Goal: Task Accomplishment & Management: Use online tool/utility

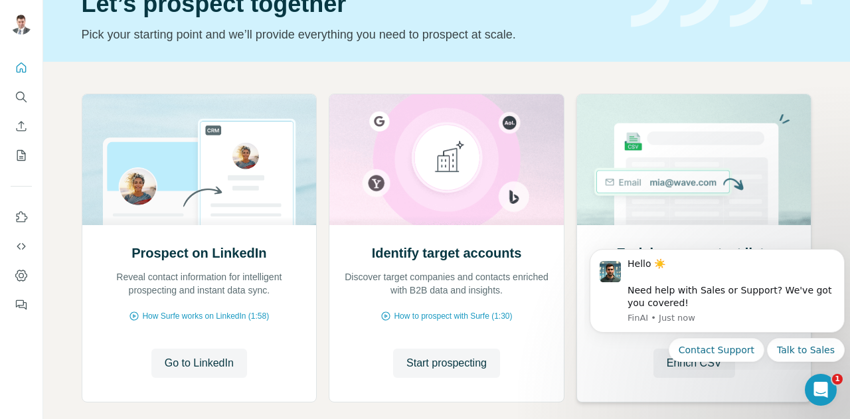
scroll to position [133, 0]
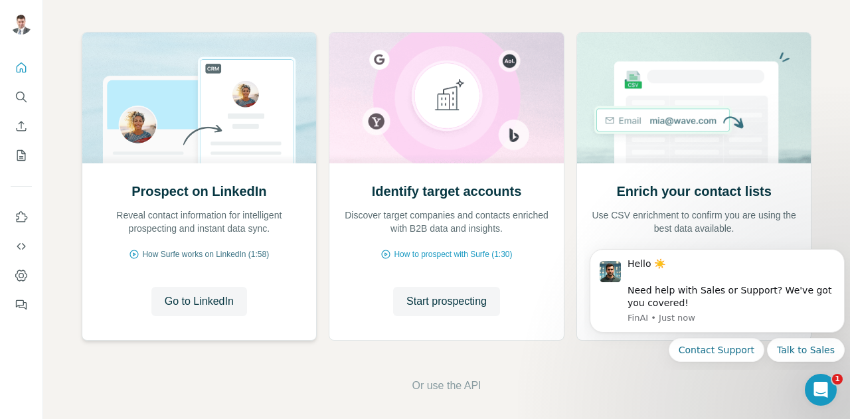
drag, startPoint x: 207, startPoint y: 254, endPoint x: 183, endPoint y: 254, distance: 23.9
click at [183, 254] on span "How Surfe works on LinkedIn (1:58)" at bounding box center [205, 254] width 127 height 12
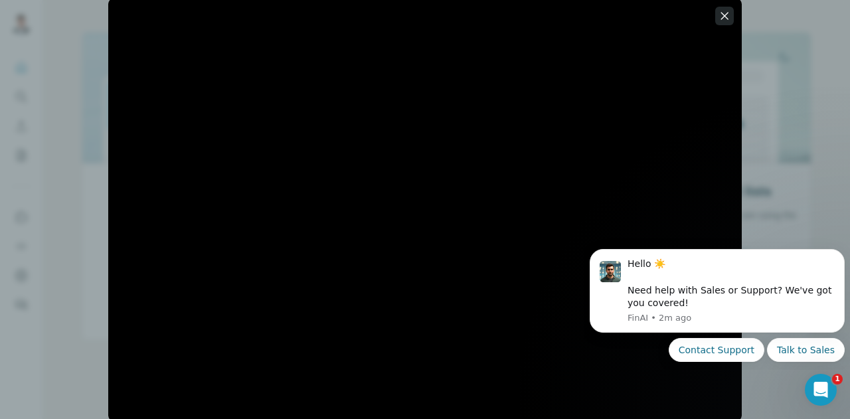
click at [730, 13] on icon "button" at bounding box center [724, 15] width 13 height 13
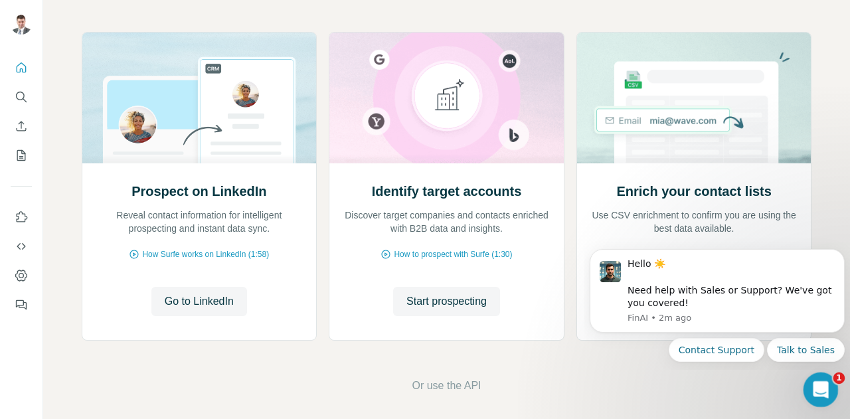
click at [822, 393] on icon "Open Intercom Messenger" at bounding box center [819, 388] width 22 height 22
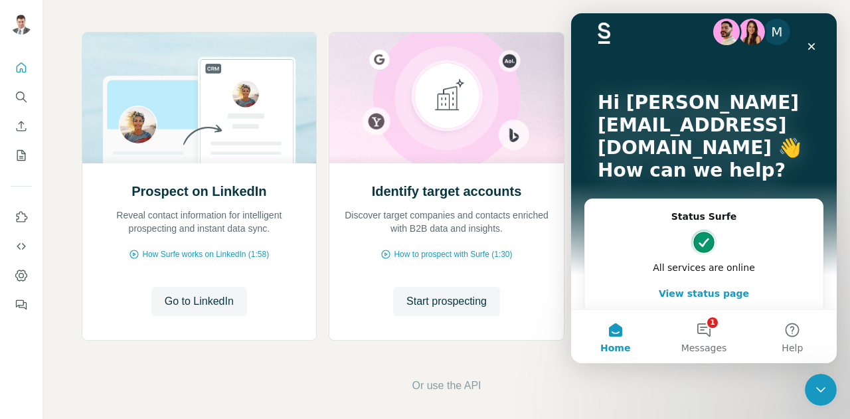
scroll to position [0, 0]
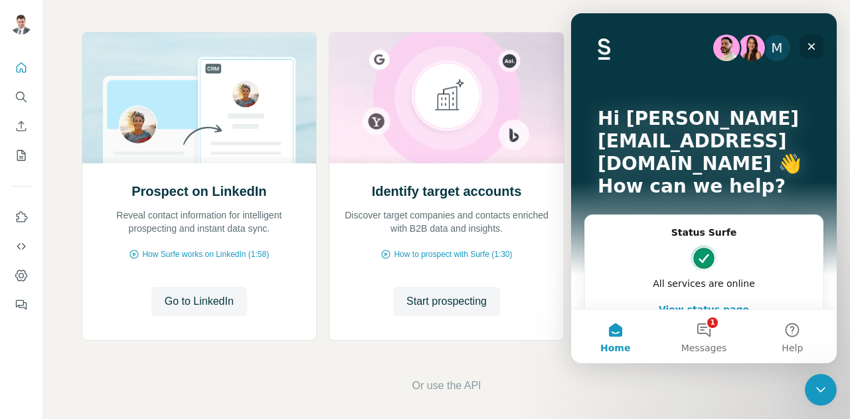
click at [812, 46] on icon "Close" at bounding box center [811, 46] width 7 height 7
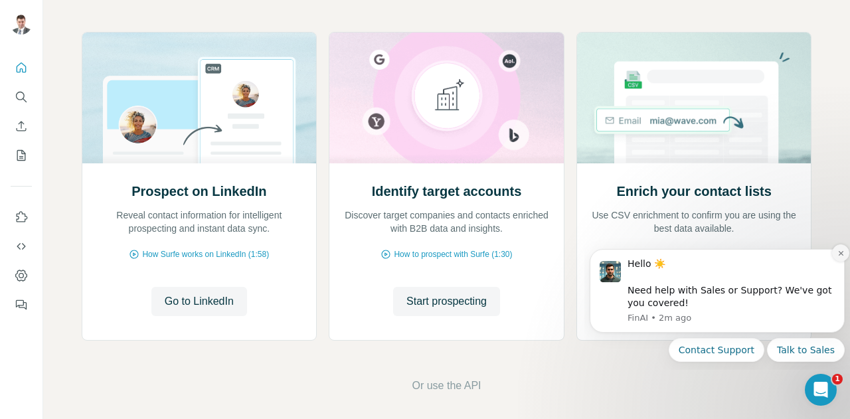
click at [841, 252] on icon "Dismiss notification" at bounding box center [840, 253] width 7 height 7
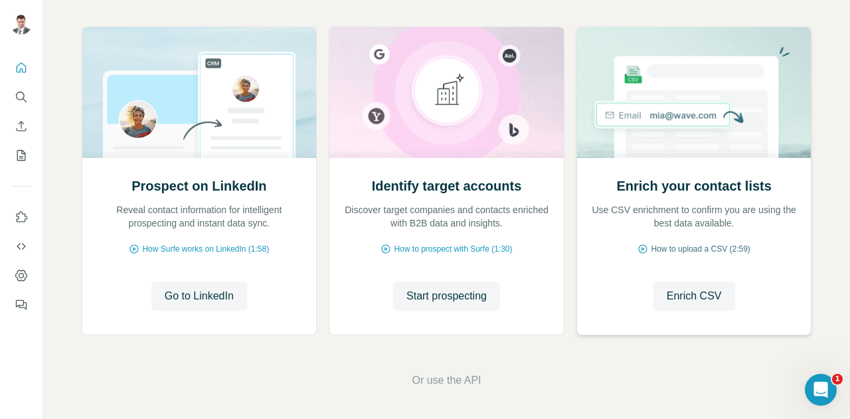
scroll to position [139, 0]
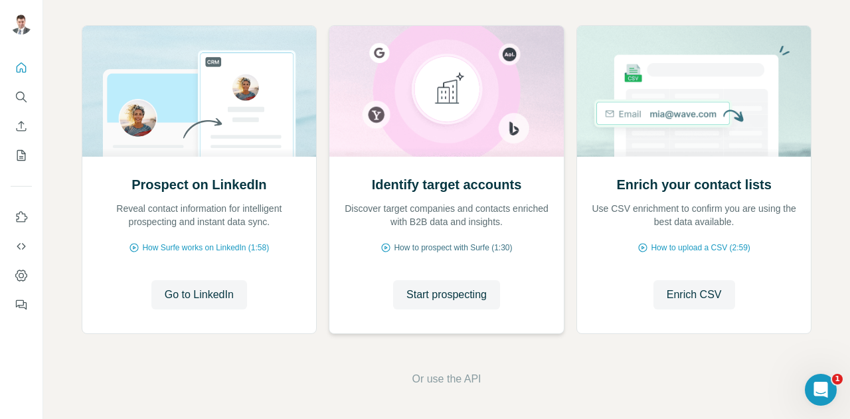
click at [474, 245] on span "How to prospect with Surfe (1:30)" at bounding box center [453, 248] width 118 height 12
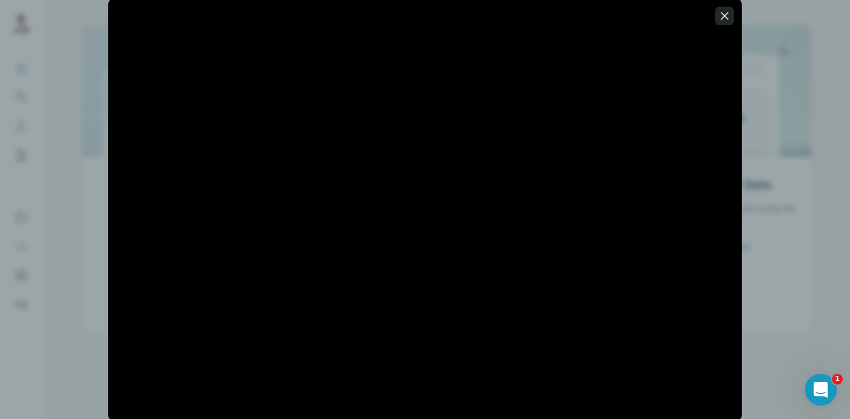
click at [728, 14] on icon "button" at bounding box center [724, 15] width 13 height 13
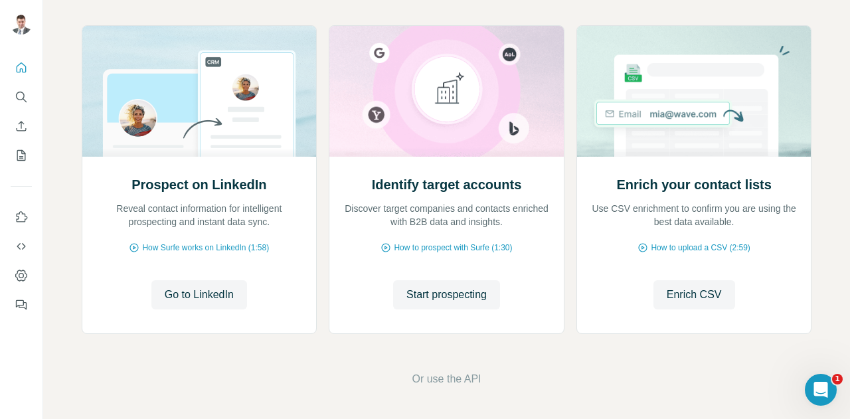
drag, startPoint x: 462, startPoint y: 290, endPoint x: 423, endPoint y: 15, distance: 278.3
click at [423, 15] on div "Prospect on LinkedIn Reveal contact information for intelligent prospecting and…" at bounding box center [446, 206] width 807 height 426
click at [442, 297] on span "Start prospecting" at bounding box center [446, 295] width 80 height 16
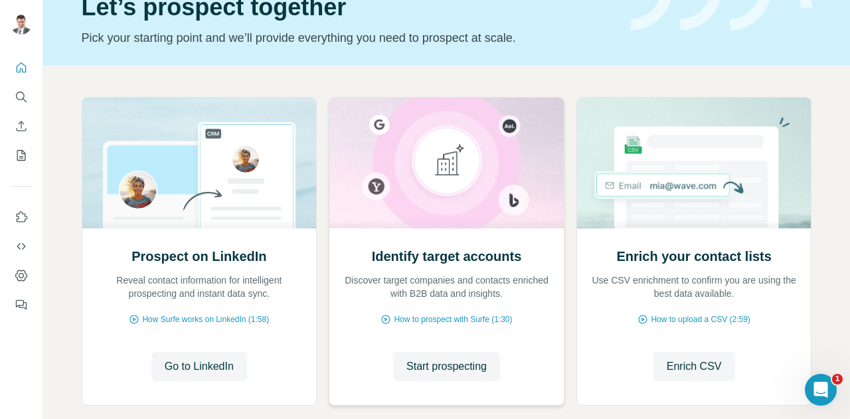
scroll to position [133, 0]
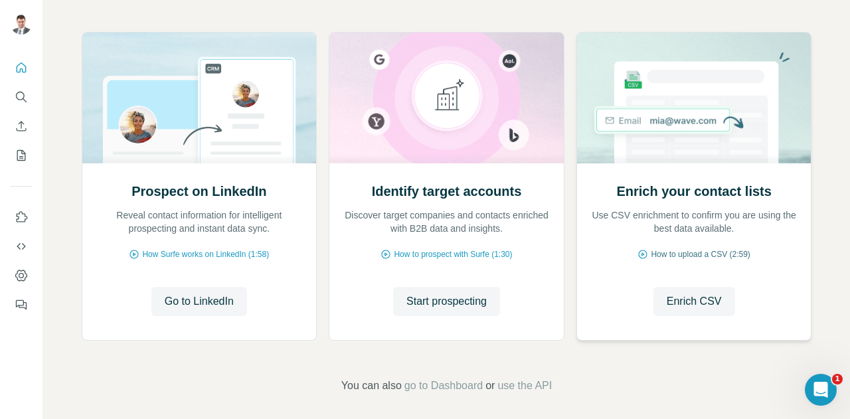
click at [714, 256] on span "How to upload a CSV (2:59)" at bounding box center [700, 254] width 99 height 12
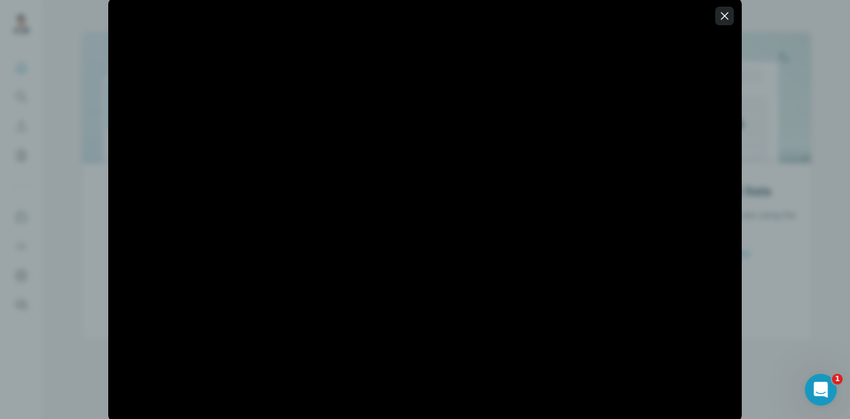
click at [728, 15] on icon "button" at bounding box center [724, 15] width 13 height 13
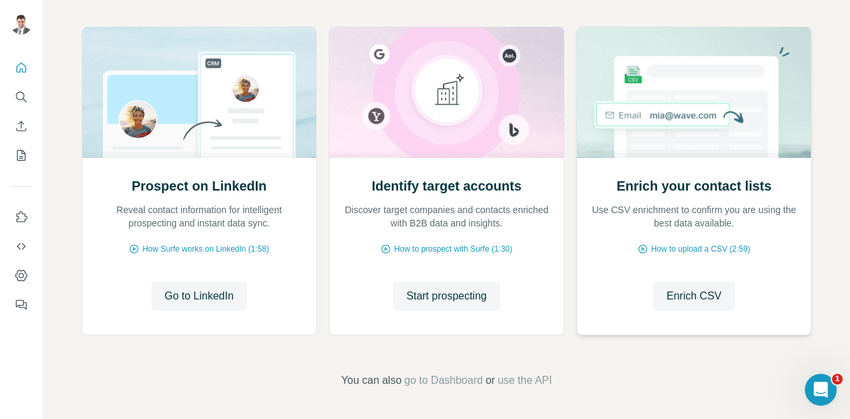
scroll to position [139, 0]
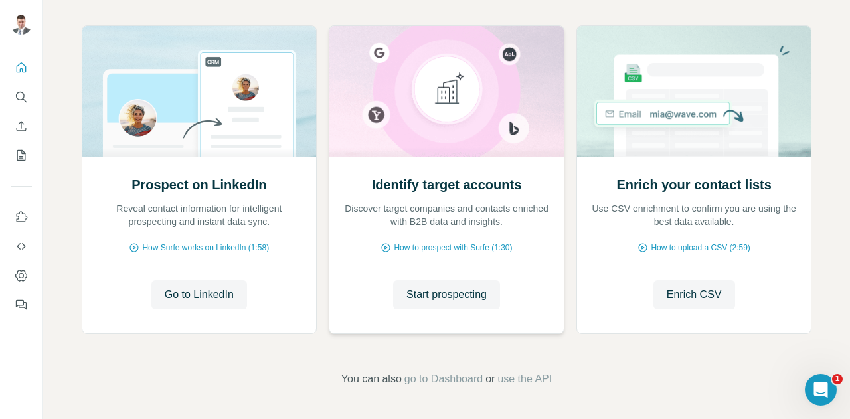
drag, startPoint x: 451, startPoint y: 382, endPoint x: 393, endPoint y: 331, distance: 76.7
click at [390, 330] on div "Identify target accounts Discover target companies and contacts enriched with B…" at bounding box center [446, 245] width 234 height 177
click at [432, 378] on span "go to Dashboard" at bounding box center [443, 379] width 78 height 16
click at [544, 377] on span "use the API" at bounding box center [524, 379] width 54 height 16
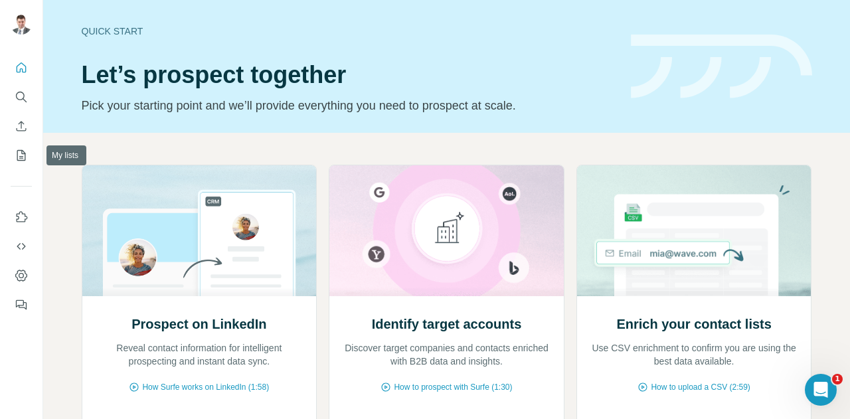
drag, startPoint x: 23, startPoint y: 153, endPoint x: 264, endPoint y: 3, distance: 284.5
click at [264, 3] on div "Quick start Let’s prospect together Pick your starting point and we’ll provide …" at bounding box center [446, 66] width 807 height 133
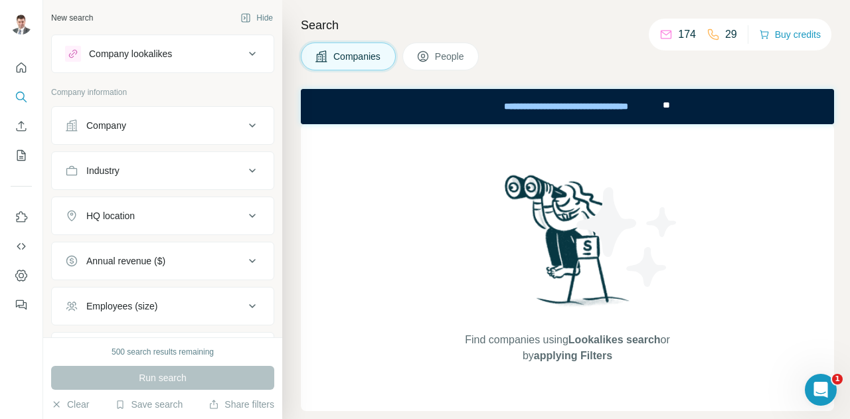
click at [228, 53] on div "Company lookalikes" at bounding box center [154, 54] width 179 height 16
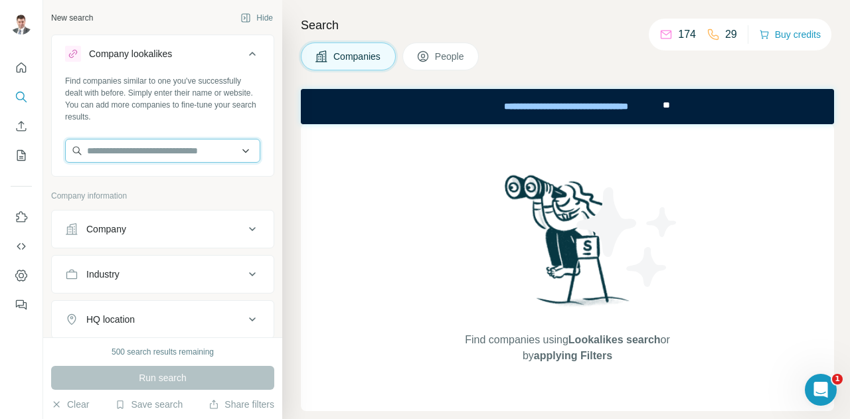
click at [167, 151] on input "text" at bounding box center [162, 151] width 195 height 24
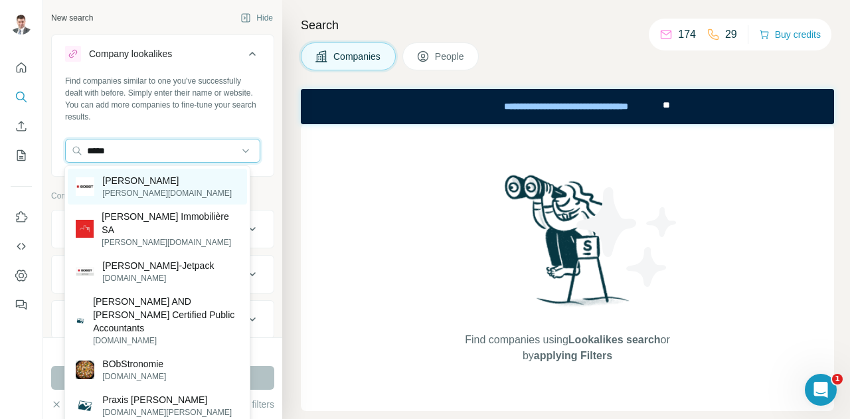
type input "*****"
click at [125, 179] on p "Bobst" at bounding box center [166, 180] width 129 height 13
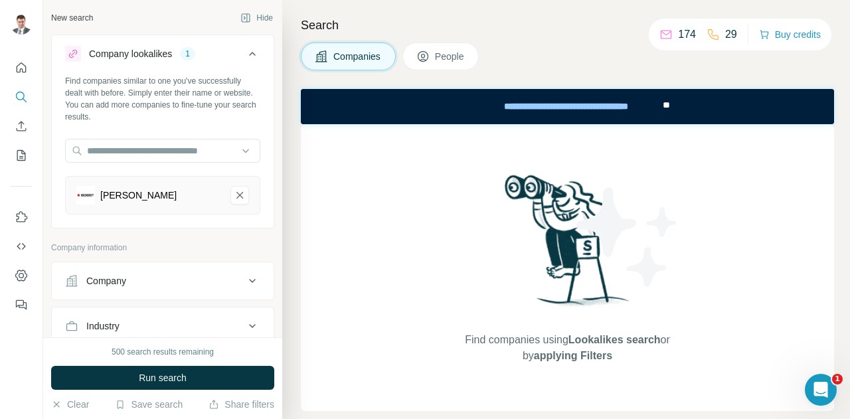
scroll to position [66, 0]
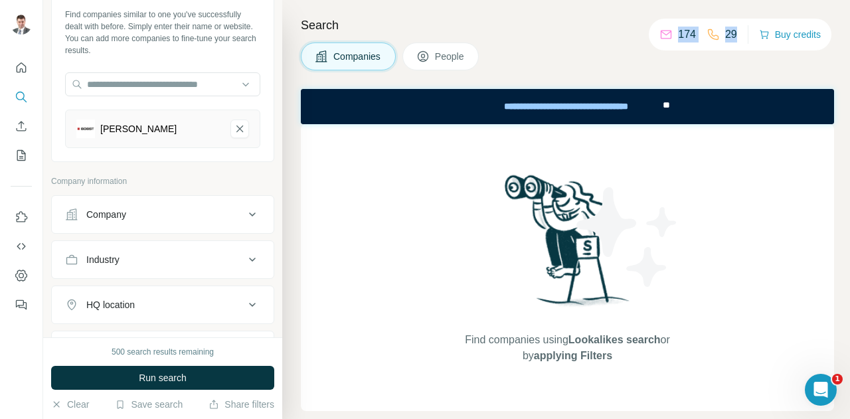
drag, startPoint x: 692, startPoint y: 34, endPoint x: 733, endPoint y: 33, distance: 40.5
click at [733, 33] on div "174 29 Buy credits" at bounding box center [740, 35] width 183 height 32
click at [681, 30] on p "174" at bounding box center [687, 35] width 18 height 16
drag, startPoint x: 675, startPoint y: 34, endPoint x: 762, endPoint y: 37, distance: 87.0
click at [744, 31] on div "174 29 Buy credits" at bounding box center [740, 35] width 183 height 32
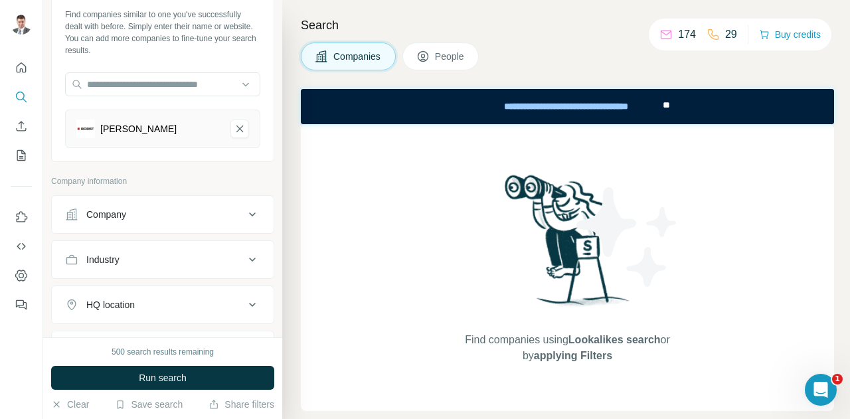
drag, startPoint x: 791, startPoint y: 31, endPoint x: 761, endPoint y: 9, distance: 37.4
click at [761, 9] on div "Search Companies People Find companies using Lookalikes search or by applying F…" at bounding box center [566, 209] width 568 height 419
click at [795, 34] on button "Buy credits" at bounding box center [790, 34] width 62 height 19
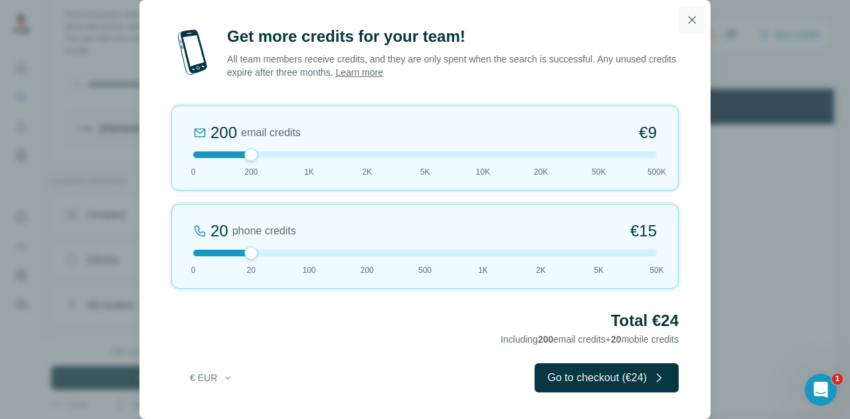
click at [697, 21] on icon "button" at bounding box center [691, 19] width 13 height 13
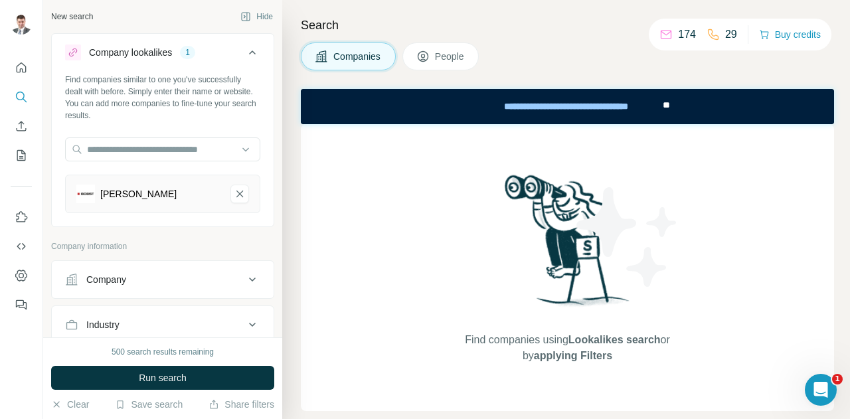
scroll to position [0, 0]
click at [446, 52] on span "People" at bounding box center [450, 56] width 31 height 13
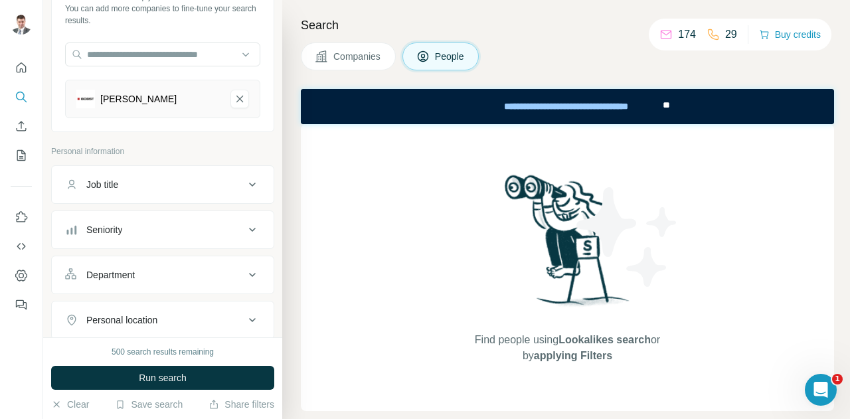
scroll to position [95, 0]
click at [236, 100] on icon "Bobst-remove-button" at bounding box center [239, 100] width 7 height 7
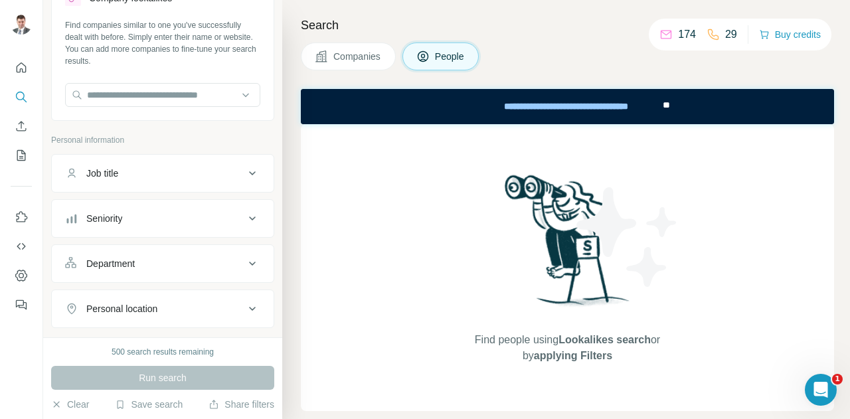
scroll to position [95, 0]
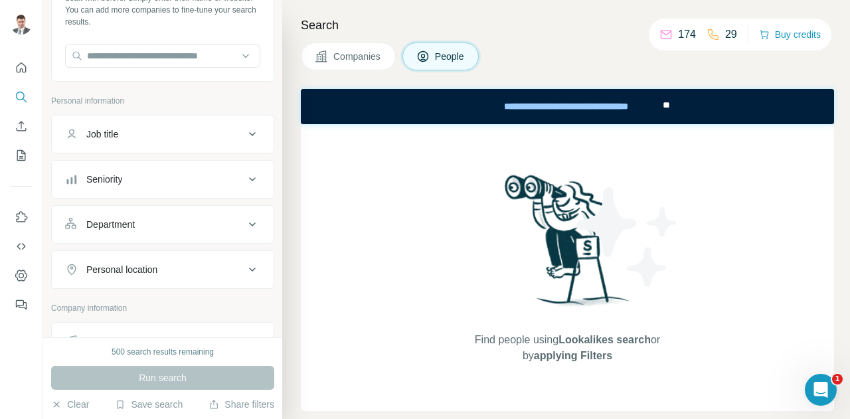
click at [244, 133] on icon at bounding box center [252, 134] width 16 height 16
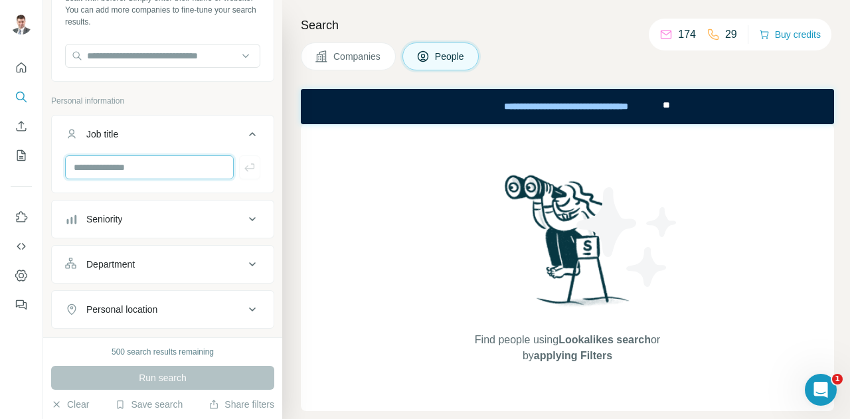
click at [159, 168] on input "text" at bounding box center [149, 167] width 169 height 24
type input "*"
type input "***"
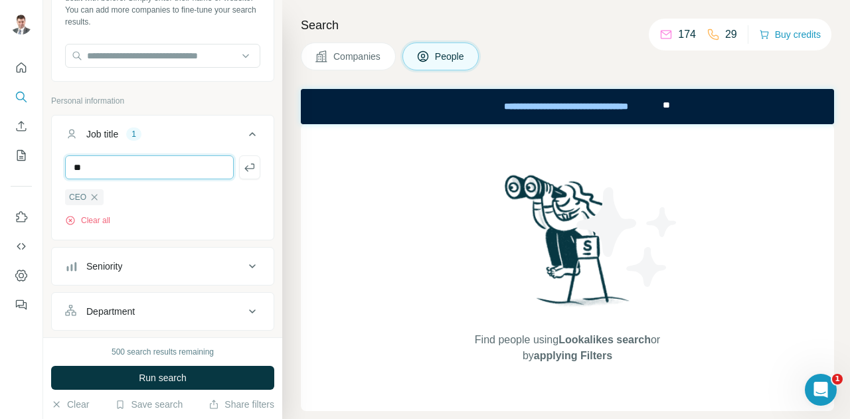
type input "*"
type input "**********"
type input "*"
type input "**********"
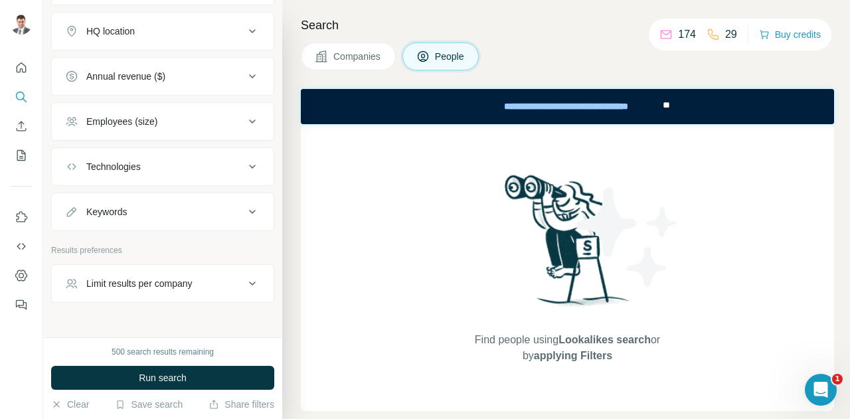
scroll to position [625, 0]
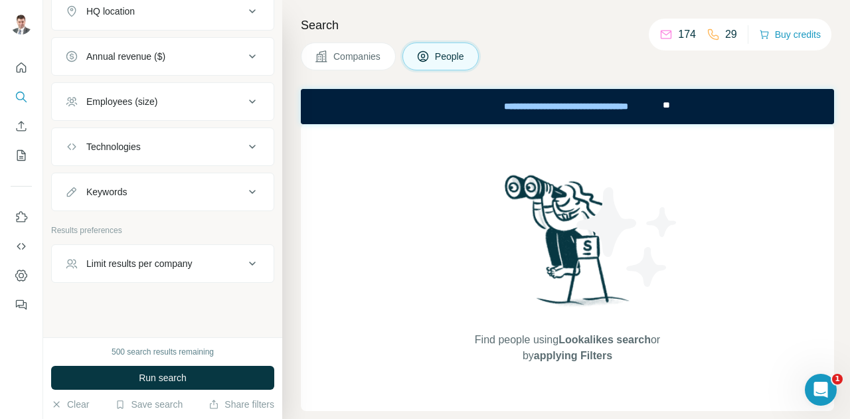
click at [244, 256] on icon at bounding box center [252, 264] width 16 height 16
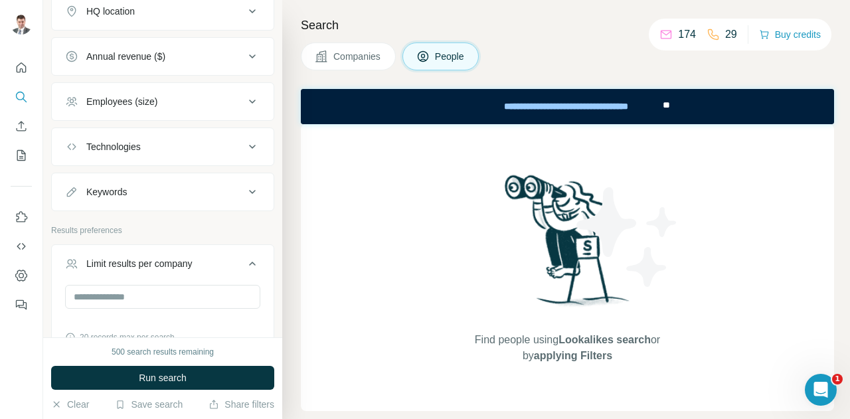
click at [244, 256] on icon at bounding box center [252, 264] width 16 height 16
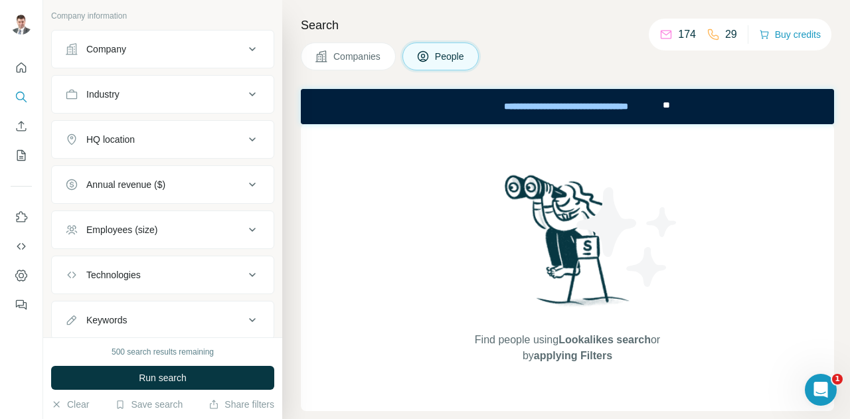
scroll to position [493, 0]
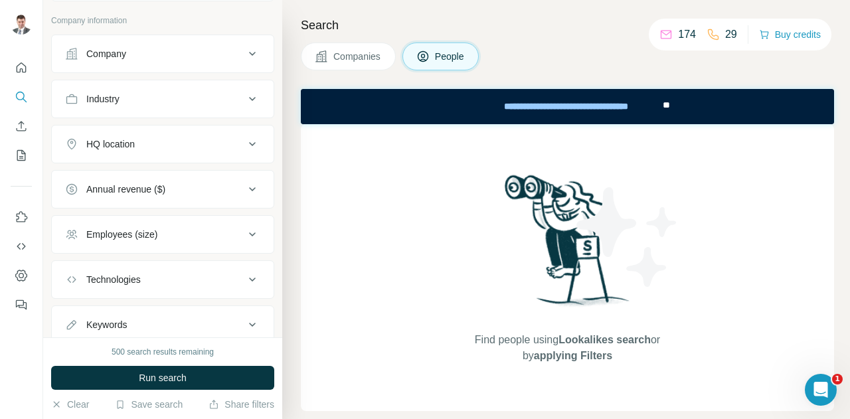
click at [244, 188] on icon at bounding box center [252, 189] width 16 height 16
click at [249, 97] on icon at bounding box center [252, 99] width 7 height 4
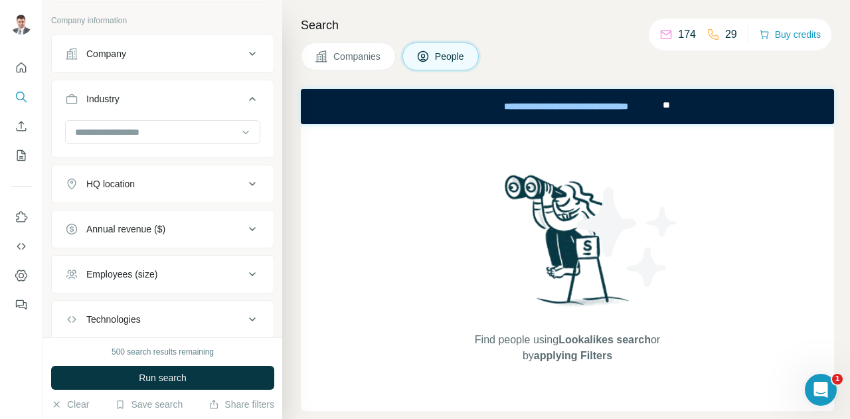
click at [244, 98] on icon at bounding box center [252, 99] width 16 height 16
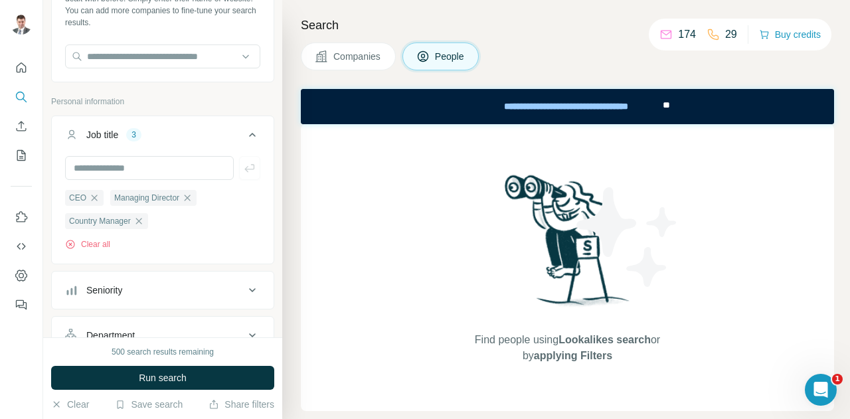
scroll to position [465, 0]
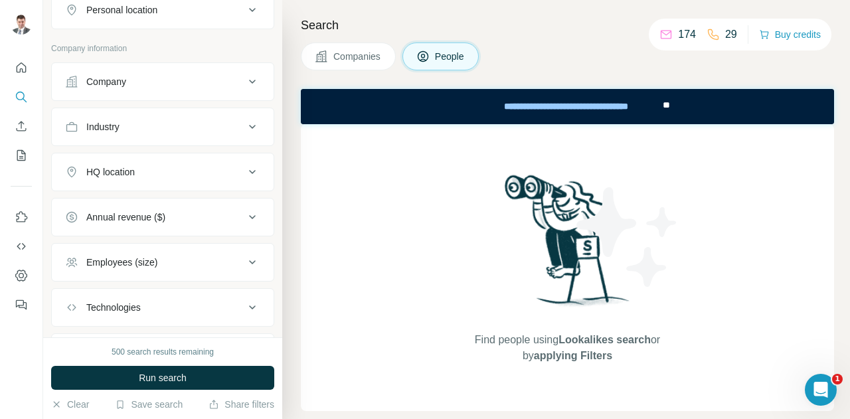
click at [530, 43] on div "Companies People" at bounding box center [567, 56] width 533 height 28
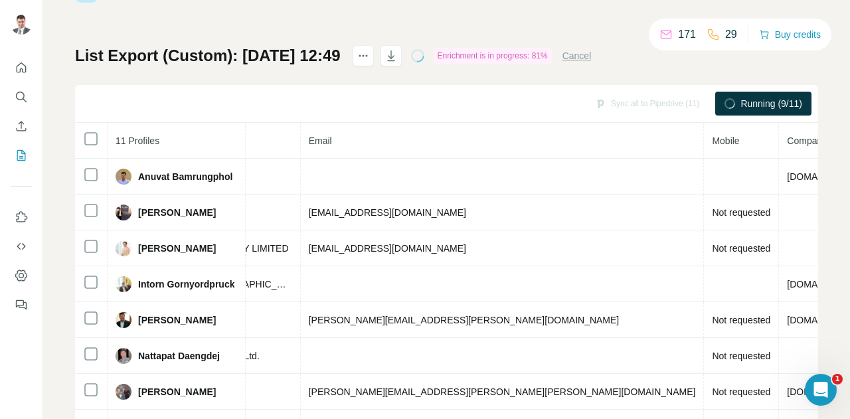
scroll to position [5, 0]
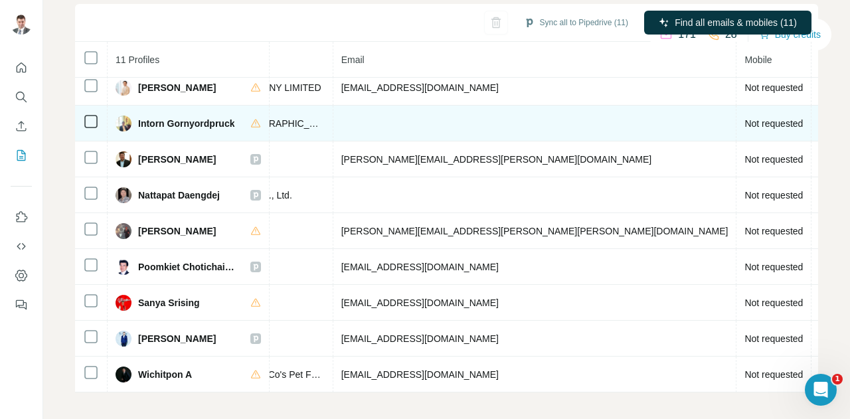
scroll to position [0, 443]
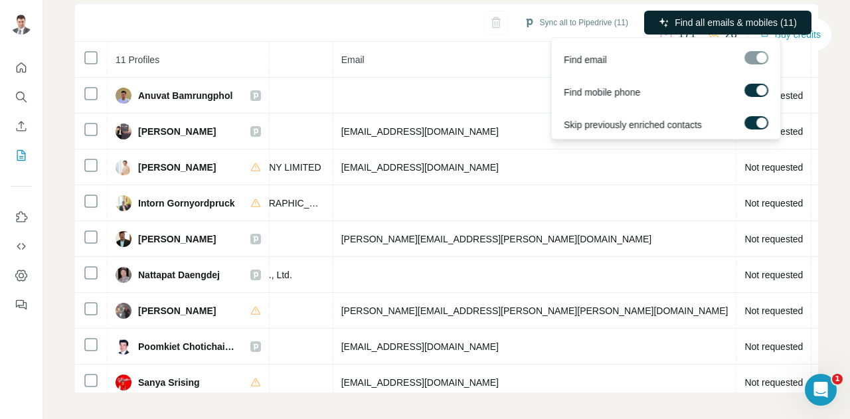
click at [755, 21] on span "Find all emails & mobiles (11)" at bounding box center [736, 22] width 122 height 13
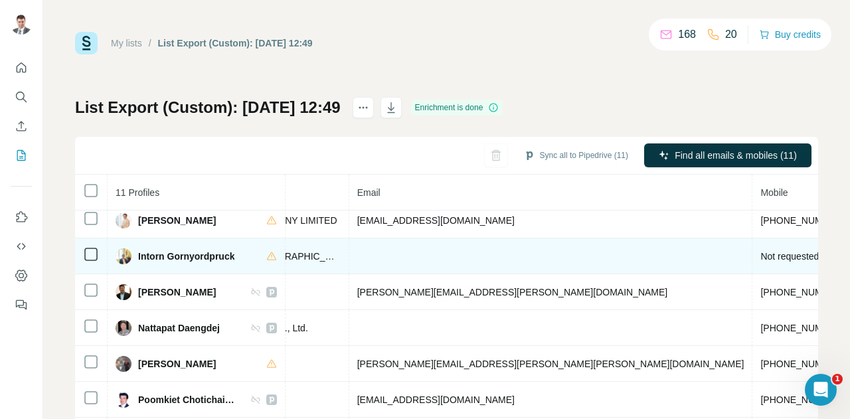
scroll to position [86, 443]
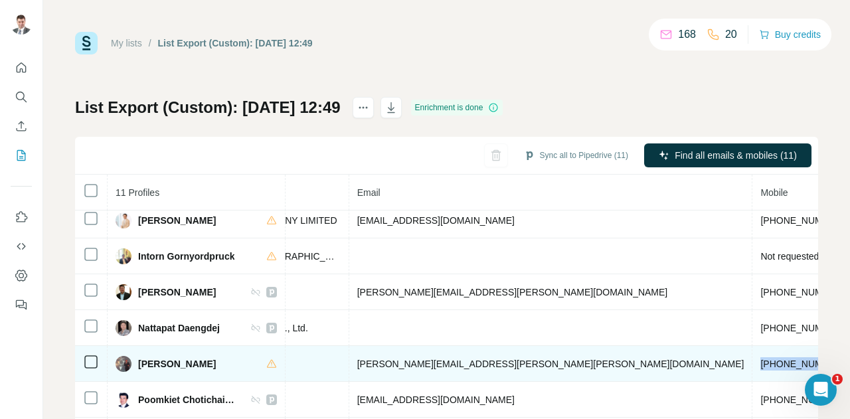
drag, startPoint x: 613, startPoint y: 355, endPoint x: 543, endPoint y: 355, distance: 70.4
click at [752, 355] on td "+66655027890" at bounding box center [802, 364] width 100 height 36
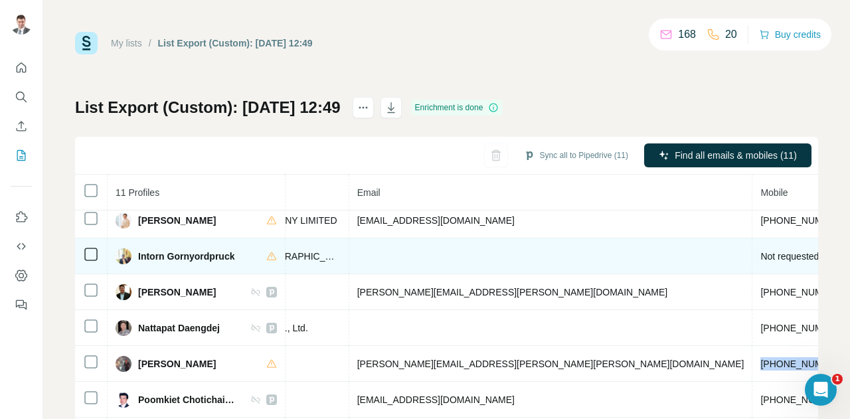
copy span "+66655027890"
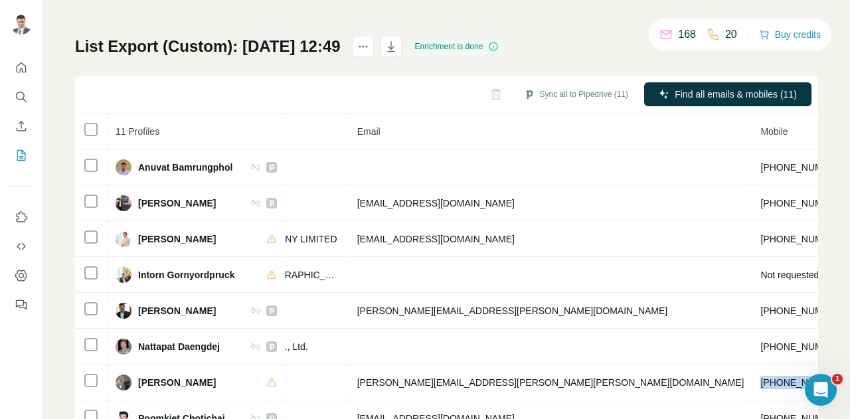
scroll to position [0, 0]
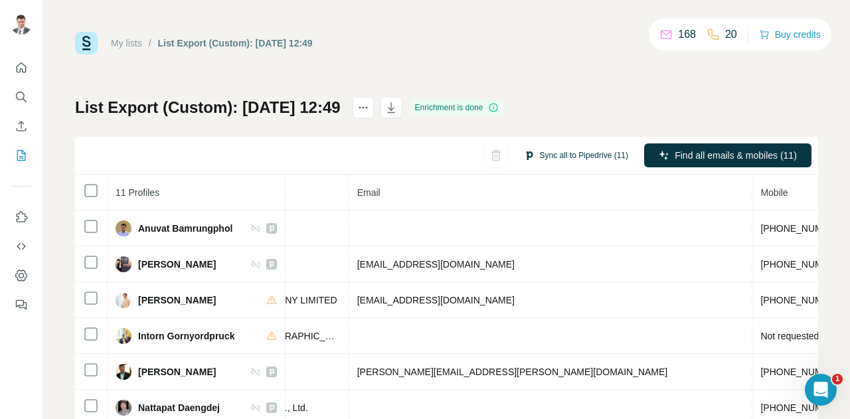
click at [571, 155] on button "Sync all to Pipedrive (11)" at bounding box center [576, 155] width 123 height 20
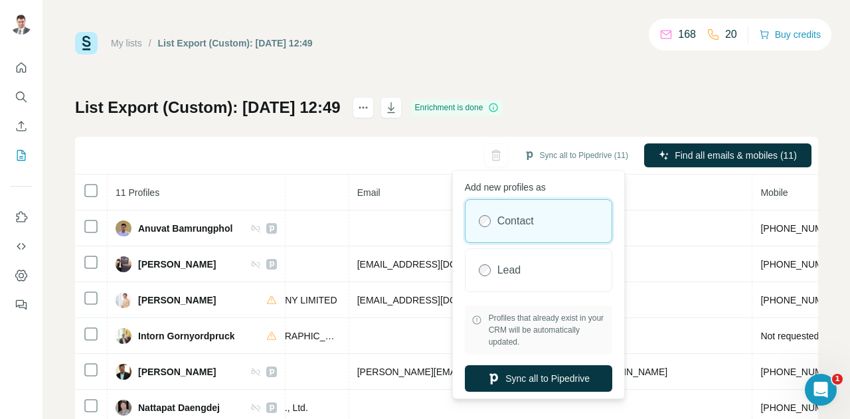
scroll to position [6, 0]
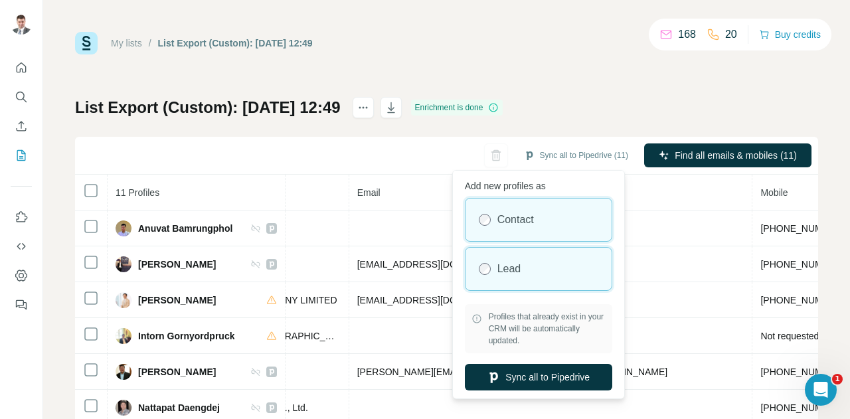
click at [520, 262] on label "Lead" at bounding box center [509, 269] width 24 height 16
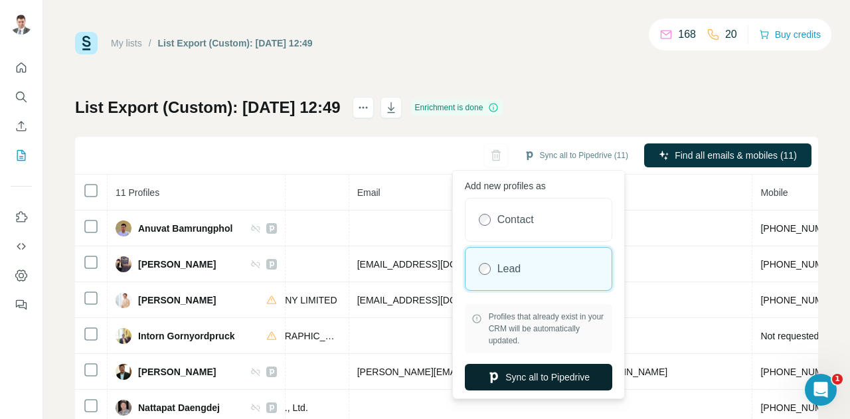
click at [547, 376] on button "Sync all to Pipedrive" at bounding box center [538, 377] width 147 height 27
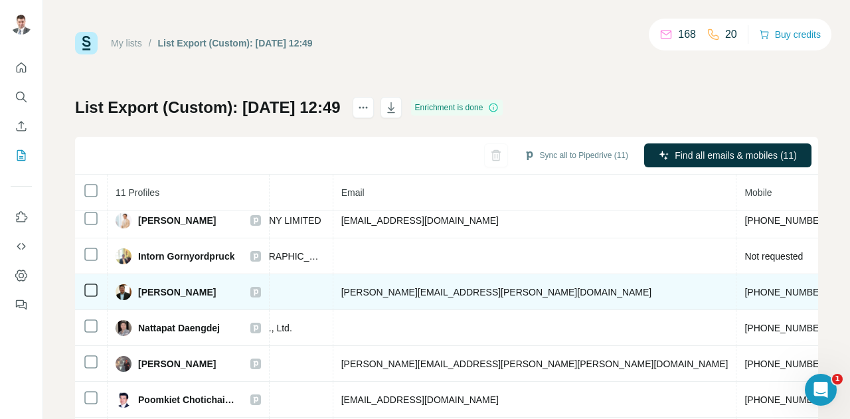
scroll to position [0, 443]
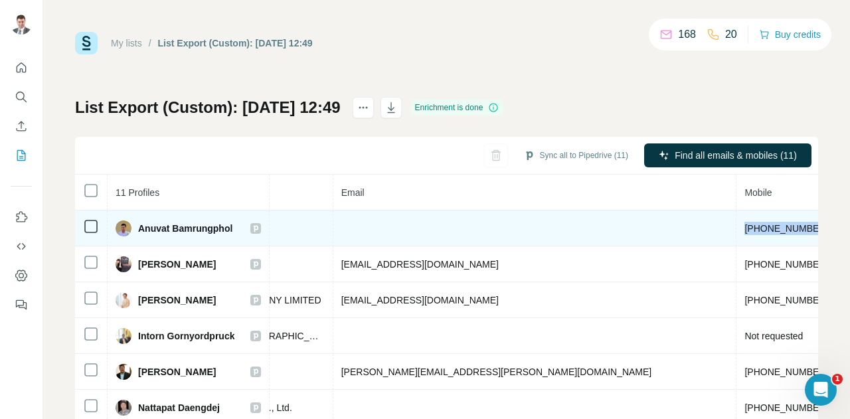
drag, startPoint x: 605, startPoint y: 224, endPoint x: 536, endPoint y: 224, distance: 69.0
click at [736, 224] on td "+66817522791" at bounding box center [786, 228] width 100 height 36
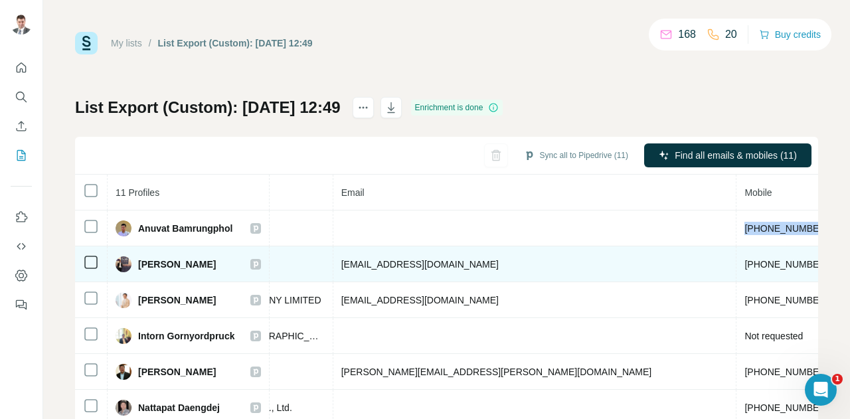
copy span "+66817522791"
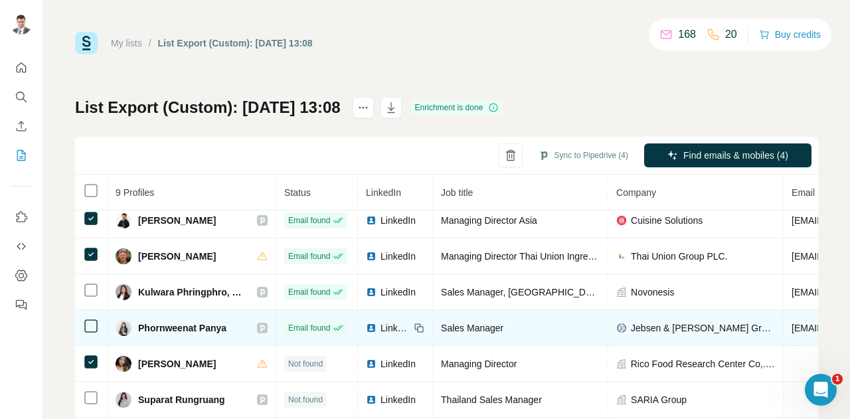
scroll to position [66, 0]
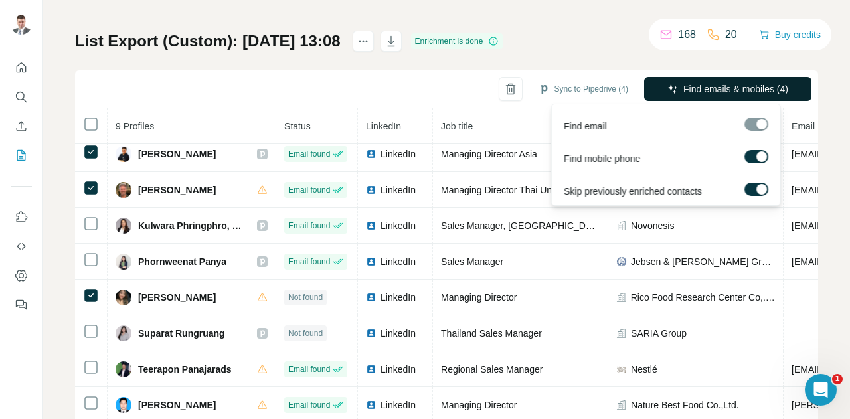
click at [757, 88] on span "Find emails & mobiles (4)" at bounding box center [735, 88] width 105 height 13
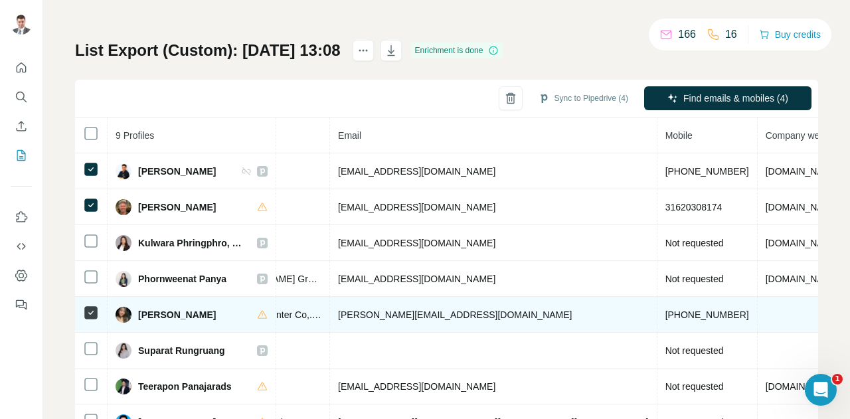
scroll to position [0, 0]
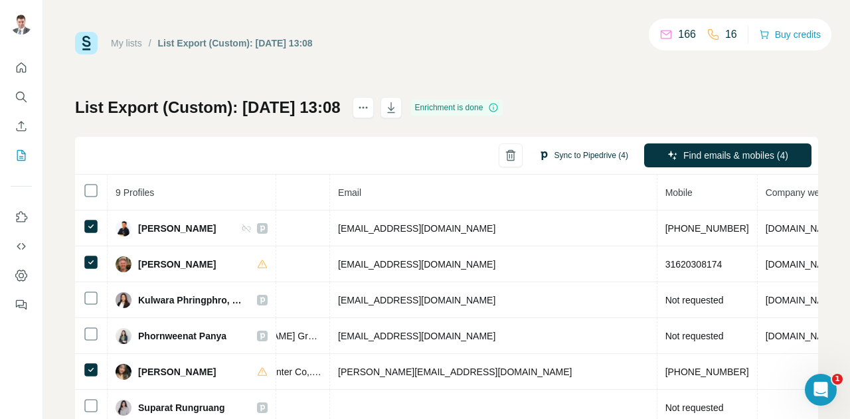
click at [574, 154] on button "Sync to Pipedrive (4)" at bounding box center [583, 155] width 108 height 20
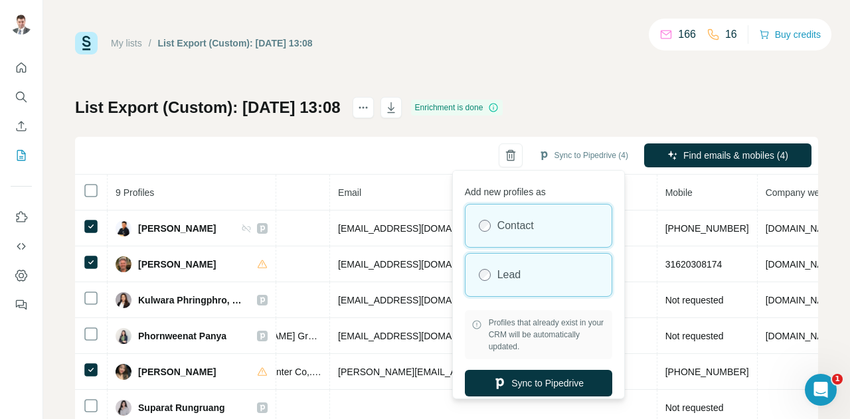
click at [505, 272] on label "Lead" at bounding box center [509, 275] width 24 height 16
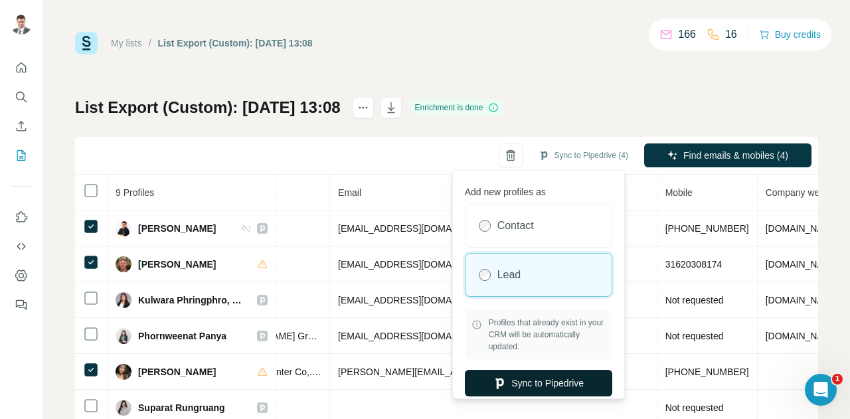
click at [535, 382] on button "Sync to Pipedrive" at bounding box center [538, 383] width 147 height 27
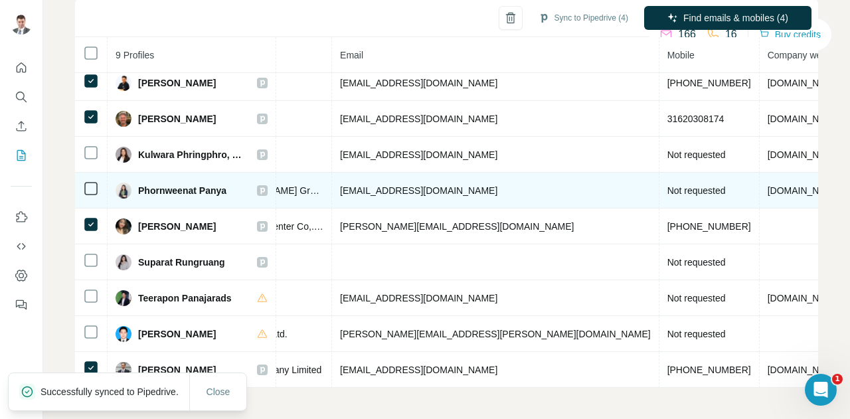
scroll to position [0, 451]
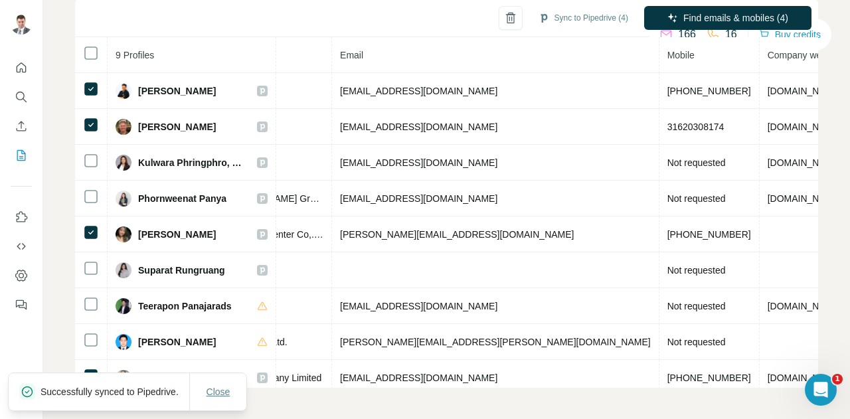
click at [215, 386] on span "Close" at bounding box center [218, 391] width 24 height 13
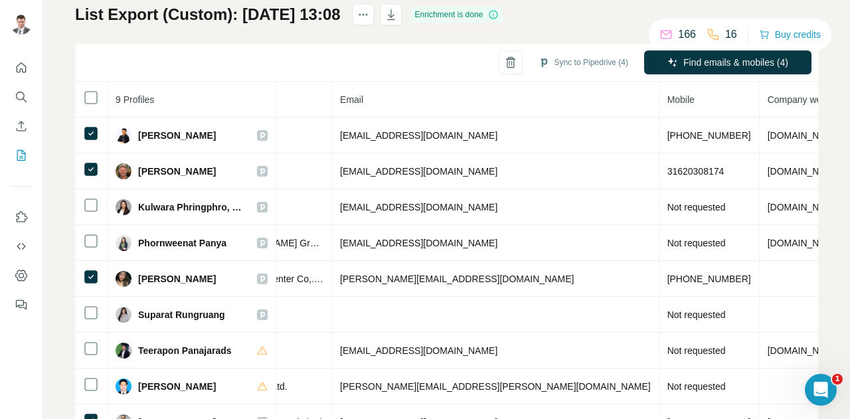
scroll to position [0, 0]
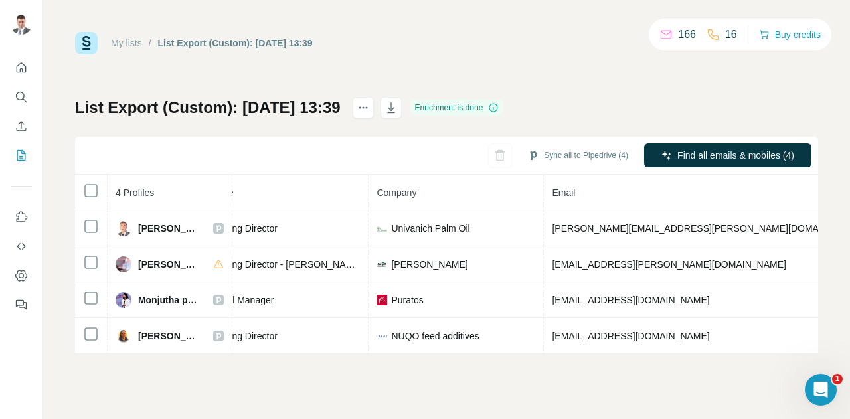
scroll to position [0, 357]
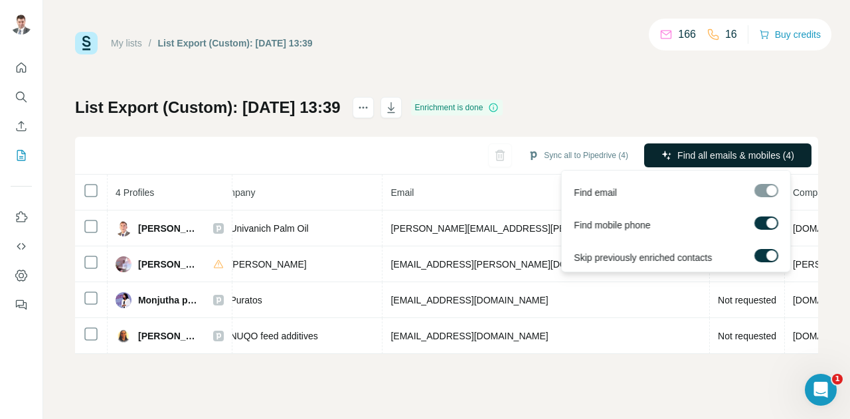
click at [774, 157] on span "Find all emails & mobiles (4)" at bounding box center [735, 155] width 117 height 13
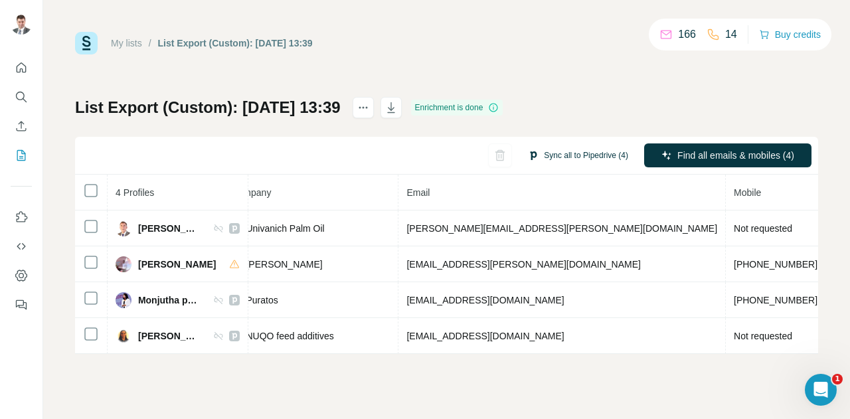
click at [573, 155] on button "Sync all to Pipedrive (4)" at bounding box center [578, 155] width 119 height 20
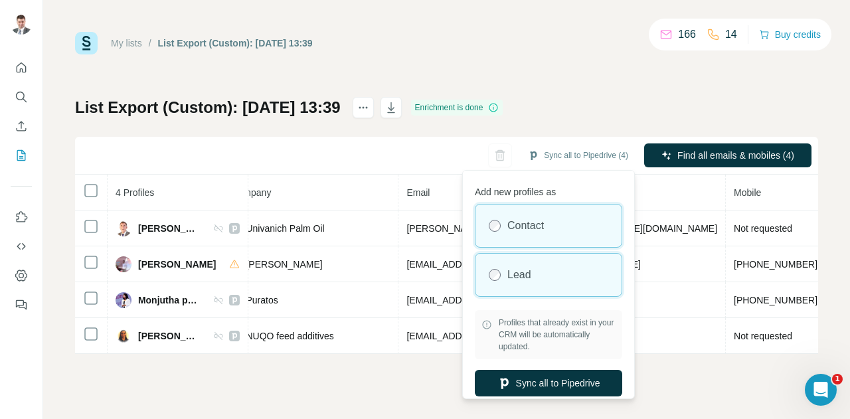
click at [517, 278] on label "Lead" at bounding box center [519, 275] width 24 height 16
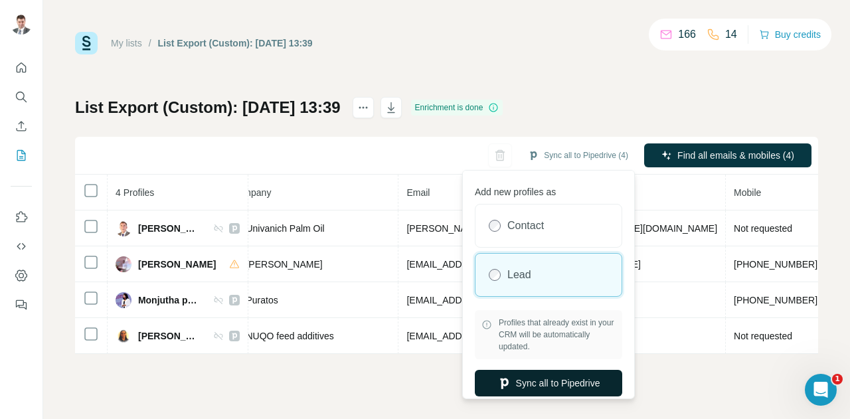
click at [567, 379] on button "Sync all to Pipedrive" at bounding box center [548, 383] width 147 height 27
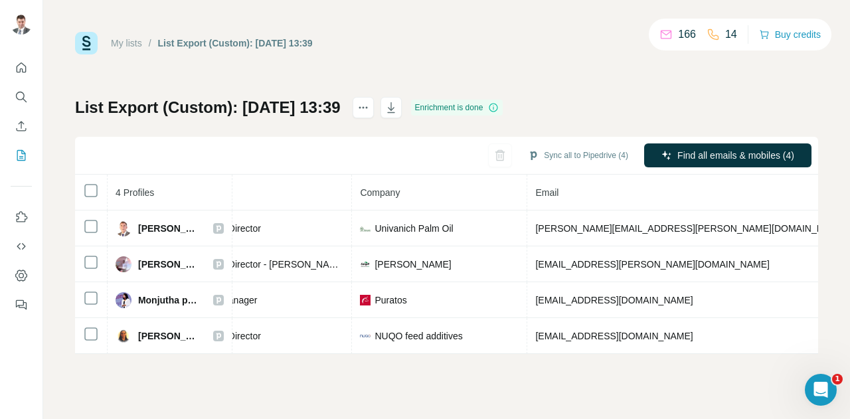
scroll to position [0, 364]
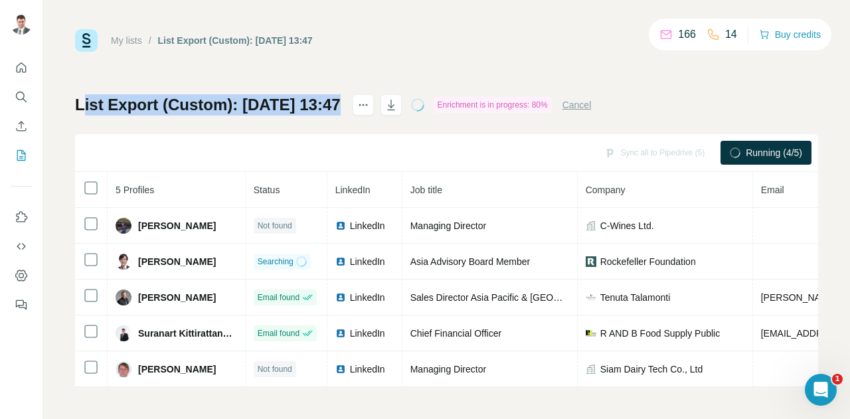
drag, startPoint x: 80, startPoint y: 100, endPoint x: 473, endPoint y: 92, distance: 393.1
click at [473, 94] on div "List Export (Custom): 29/09/2025 13:47 Enrichment is in progress: 80% Cancel" at bounding box center [333, 104] width 516 height 21
click at [220, 100] on h1 "List Export (Custom): 29/09/2025 13:47" at bounding box center [208, 104] width 266 height 21
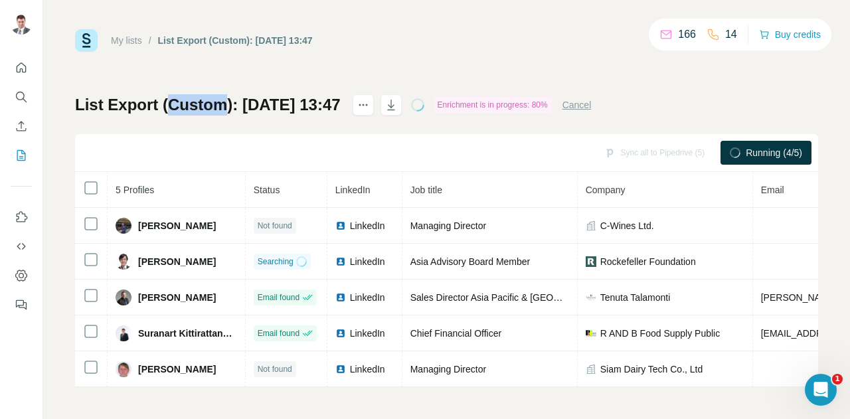
click at [220, 100] on h1 "List Export (Custom): 29/09/2025 13:47" at bounding box center [208, 104] width 266 height 21
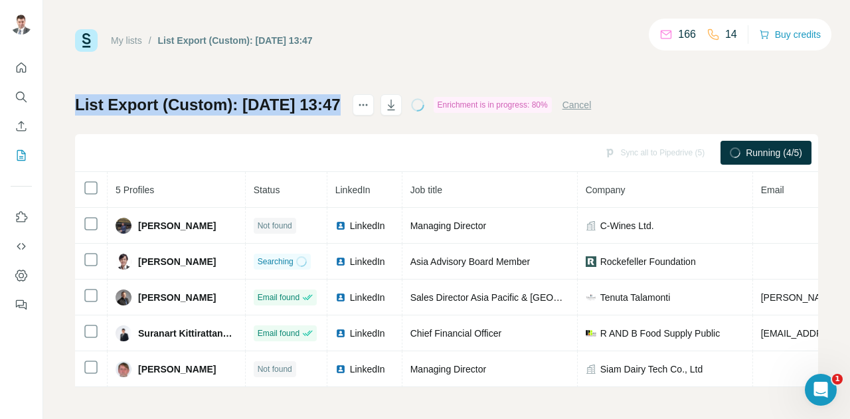
click at [220, 100] on h1 "List Export (Custom): 29/09/2025 13:47" at bounding box center [208, 104] width 266 height 21
click at [313, 70] on div "My lists / List Export (Custom): 29/09/2025 13:47 166 14 Buy credits List Expor…" at bounding box center [446, 208] width 743 height 358
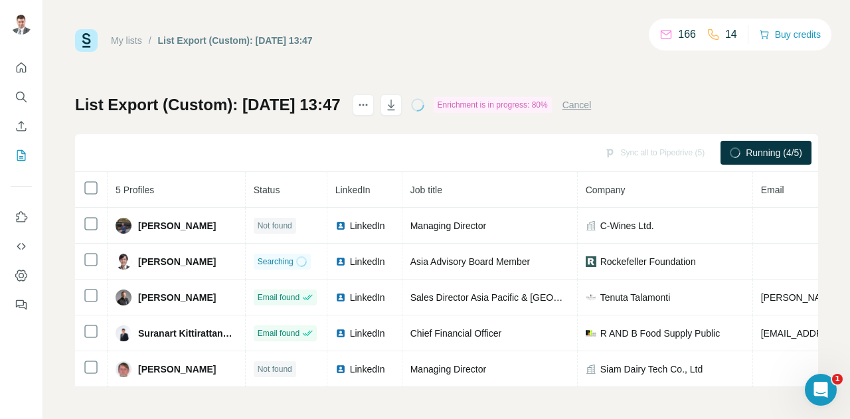
click at [202, 94] on h1 "List Export (Custom): 29/09/2025 13:47" at bounding box center [208, 104] width 266 height 21
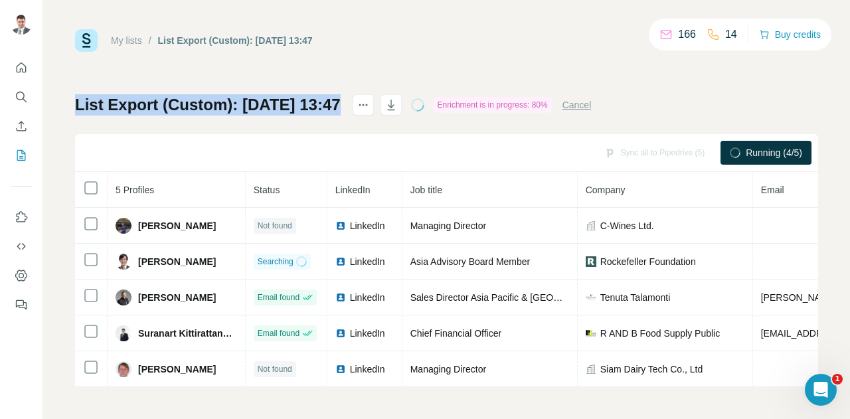
click at [202, 94] on h1 "List Export (Custom): 29/09/2025 13:47" at bounding box center [208, 104] width 266 height 21
click at [301, 67] on div "My lists / List Export (Custom): 29/09/2025 13:47 166 14 Buy credits List Expor…" at bounding box center [446, 208] width 743 height 358
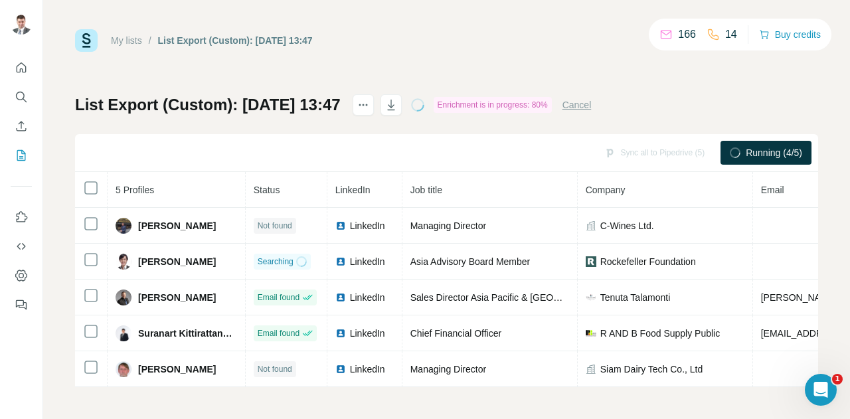
click at [204, 106] on h1 "List Export (Custom): 29/09/2025 13:47" at bounding box center [208, 104] width 266 height 21
click at [208, 101] on h1 "List Export (Custom): 29/09/2025 13:47" at bounding box center [208, 104] width 266 height 21
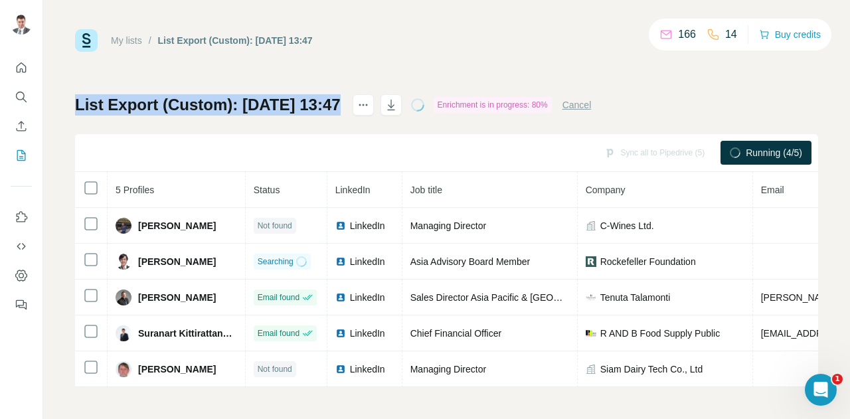
click at [208, 101] on h1 "List Export (Custom): 29/09/2025 13:47" at bounding box center [208, 104] width 266 height 21
click at [234, 70] on div "My lists / List Export (Custom): 29/09/2025 13:47 166 14 Buy credits List Expor…" at bounding box center [446, 208] width 743 height 358
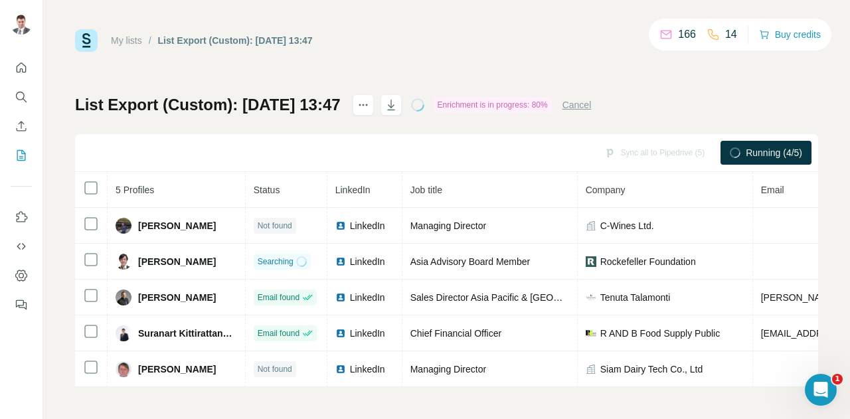
click at [206, 101] on h1 "List Export (Custom): 29/09/2025 13:47" at bounding box center [208, 104] width 266 height 21
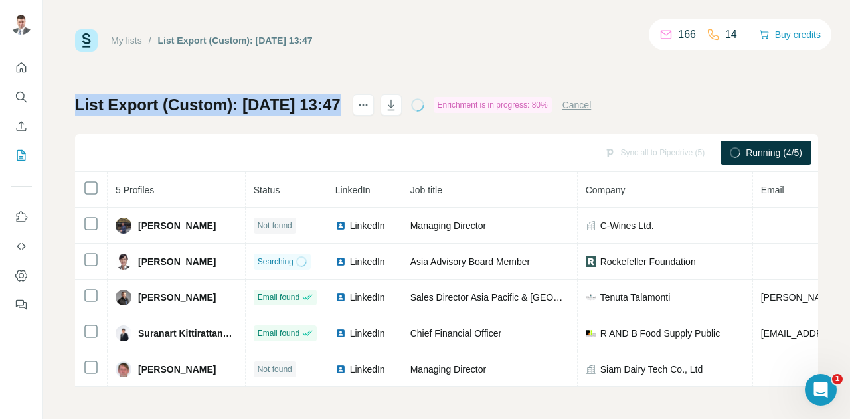
click at [206, 101] on h1 "List Export (Custom): 29/09/2025 13:47" at bounding box center [208, 104] width 266 height 21
click at [118, 101] on h1 "List Export (Custom): 29/09/2025 13:47" at bounding box center [208, 104] width 266 height 21
drag, startPoint x: 76, startPoint y: 100, endPoint x: 376, endPoint y: 95, distance: 300.1
click at [343, 95] on div "List Export (Custom): 29/09/2025 13:47" at bounding box center [209, 104] width 268 height 21
click at [279, 96] on h1 "List Export (Custom): 29/09/2025 13:47" at bounding box center [208, 104] width 266 height 21
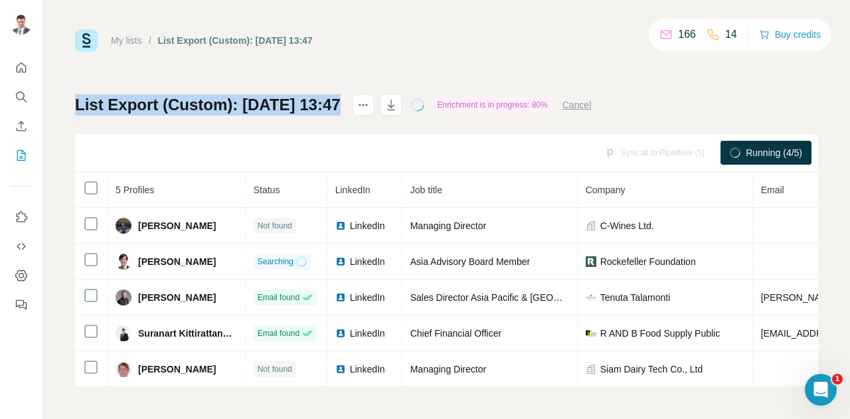
drag, startPoint x: 77, startPoint y: 98, endPoint x: 377, endPoint y: 95, distance: 300.1
click at [381, 95] on div "List Export (Custom): 29/09/2025 13:47 Enrichment is in progress: 80% Cancel" at bounding box center [333, 104] width 516 height 21
click at [232, 98] on h1 "List Export (Custom): 29/09/2025 13:47" at bounding box center [208, 104] width 266 height 21
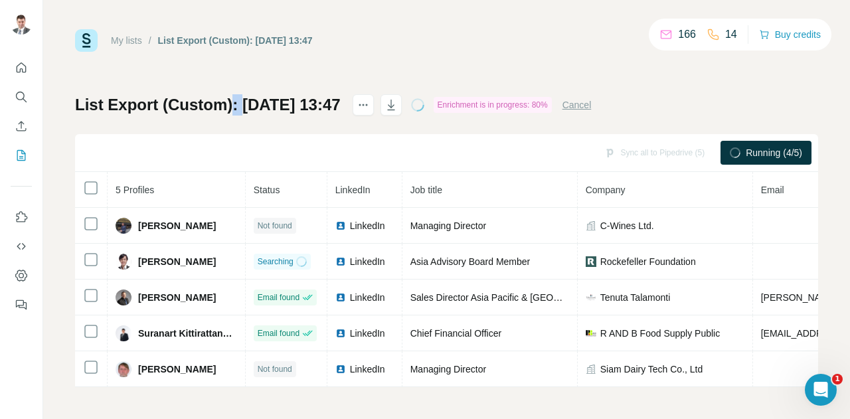
click at [232, 98] on h1 "List Export (Custom): 29/09/2025 13:47" at bounding box center [208, 104] width 266 height 21
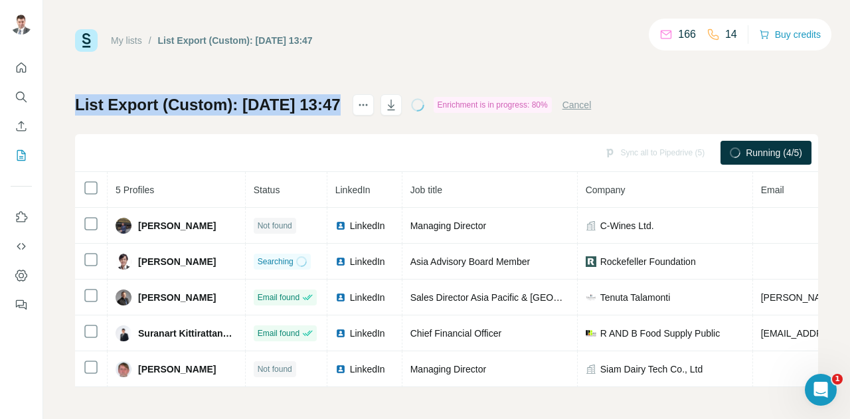
click at [232, 98] on h1 "List Export (Custom): 29/09/2025 13:47" at bounding box center [208, 104] width 266 height 21
click at [306, 72] on div "My lists / List Export (Custom): 29/09/2025 13:47 166 14 Buy credits List Expor…" at bounding box center [446, 208] width 743 height 358
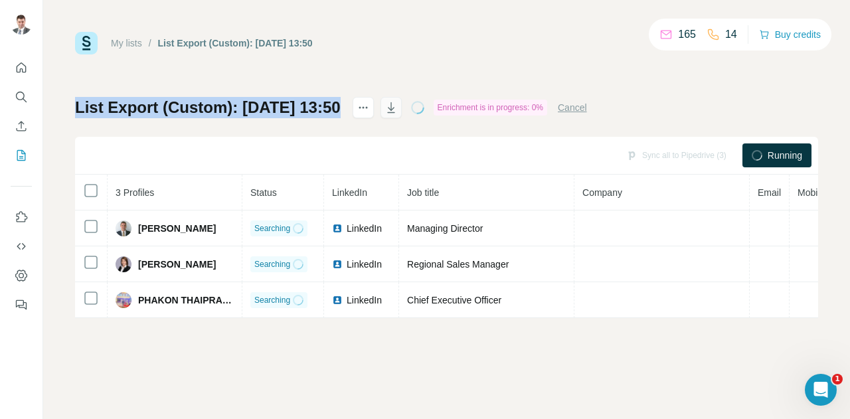
drag, startPoint x: 76, startPoint y: 106, endPoint x: 418, endPoint y: 106, distance: 341.3
click at [418, 106] on div "List Export (Custom): [DATE] 13:50 Enrichment is in progress: 0% Cancel" at bounding box center [331, 107] width 512 height 21
click at [291, 100] on h1 "List Export (Custom): [DATE] 13:50" at bounding box center [208, 107] width 266 height 21
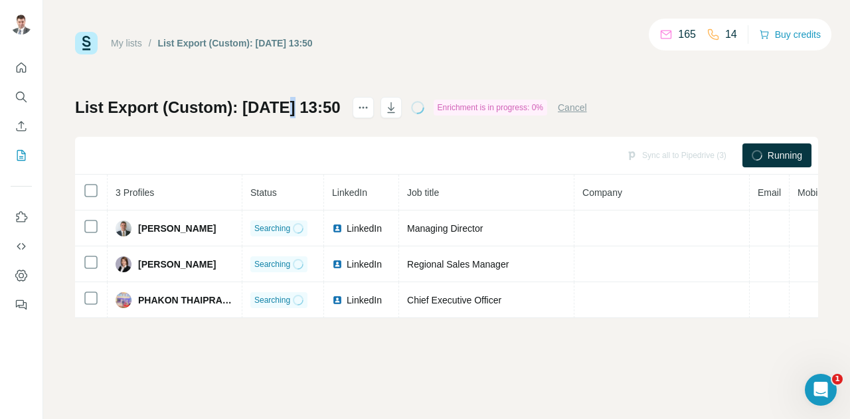
click at [291, 100] on h1 "List Export (Custom): [DATE] 13:50" at bounding box center [208, 107] width 266 height 21
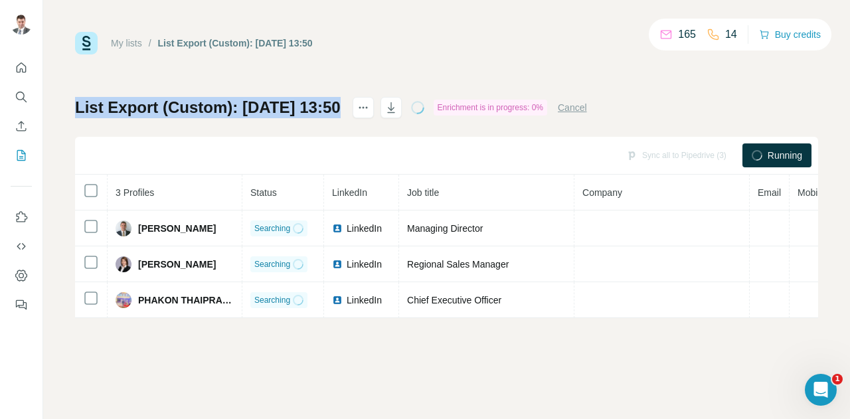
click at [291, 100] on h1 "List Export (Custom): [DATE] 13:50" at bounding box center [208, 107] width 266 height 21
click at [218, 101] on h1 "List Export (Custom): [DATE] 13:50" at bounding box center [208, 107] width 266 height 21
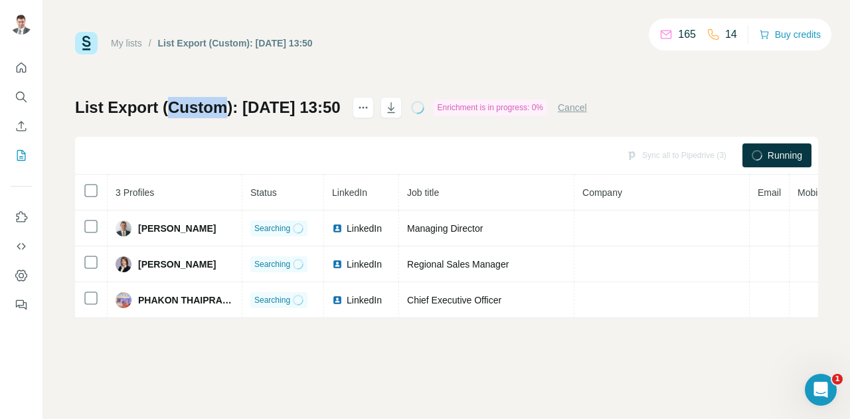
click at [218, 101] on h1 "List Export (Custom): [DATE] 13:50" at bounding box center [208, 107] width 266 height 21
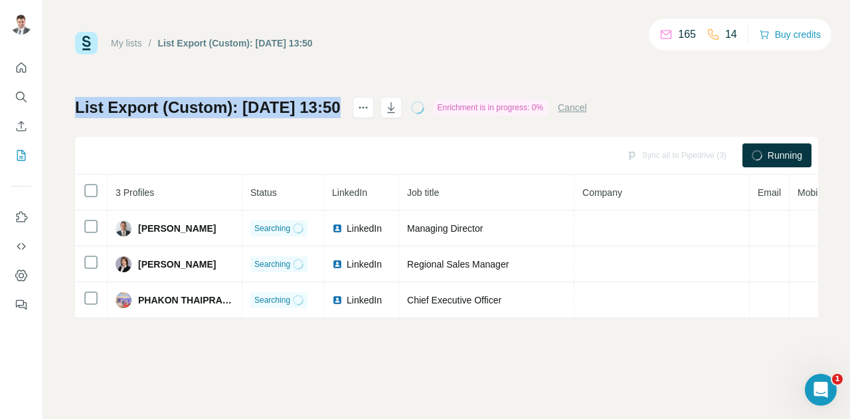
click at [218, 101] on h1 "List Export (Custom): [DATE] 13:50" at bounding box center [208, 107] width 266 height 21
click at [301, 101] on h1 "List Export (Custom): [DATE] 13:50" at bounding box center [208, 107] width 266 height 21
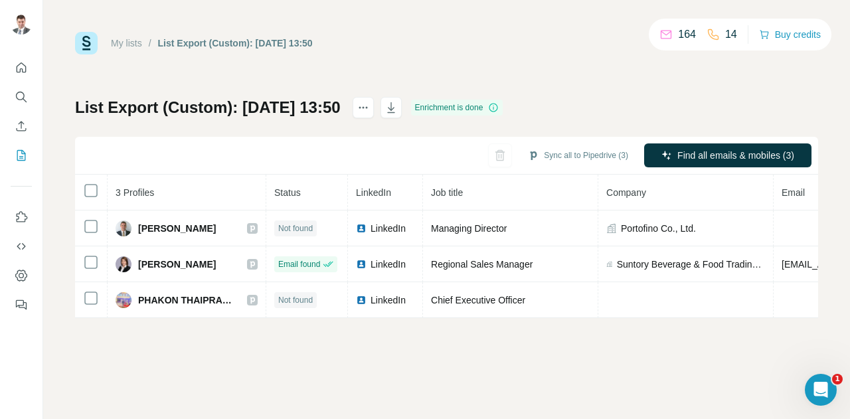
click at [701, 94] on div "My lists / List Export (Custom): [DATE] 13:50 164 14 Buy credits List Export (C…" at bounding box center [446, 175] width 743 height 286
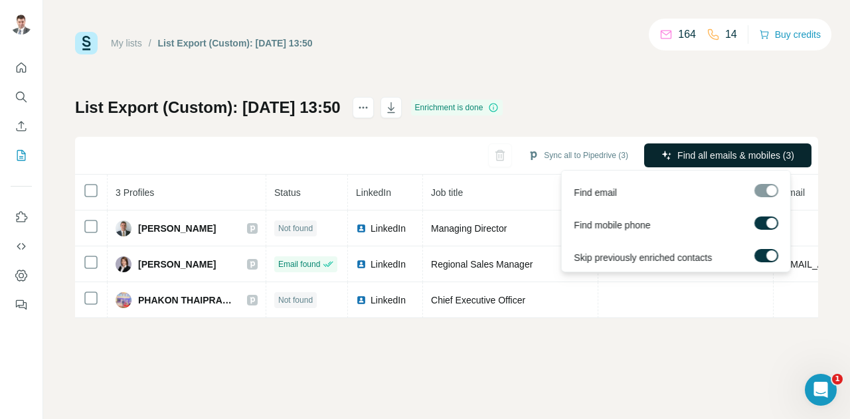
click at [728, 155] on span "Find all emails & mobiles (3)" at bounding box center [735, 155] width 117 height 13
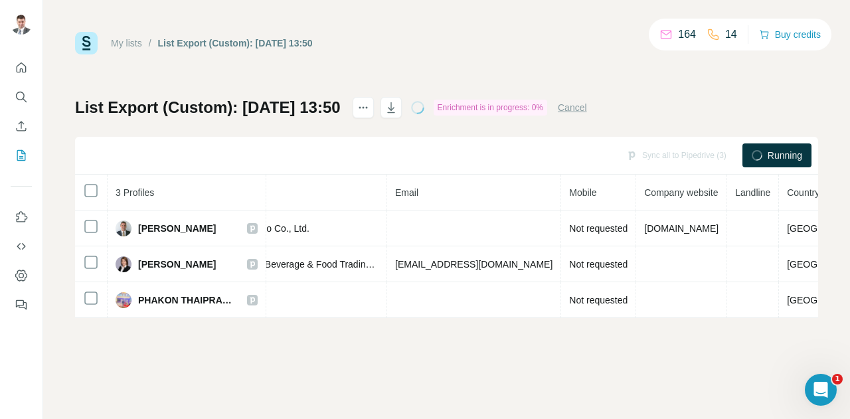
scroll to position [0, 394]
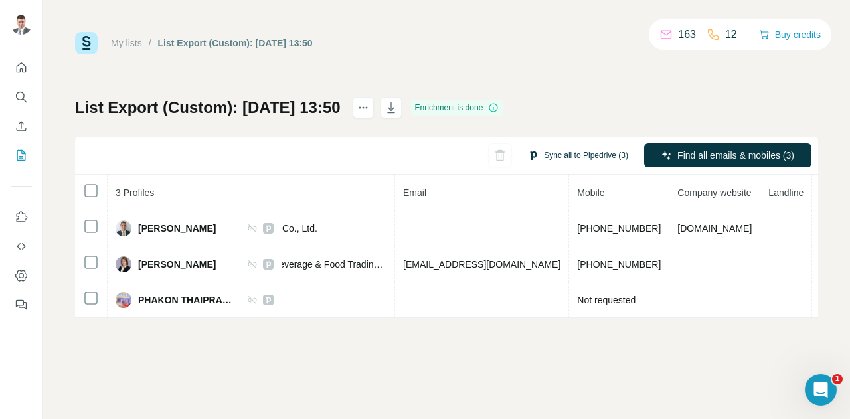
click at [596, 157] on button "Sync all to Pipedrive (3)" at bounding box center [578, 155] width 119 height 20
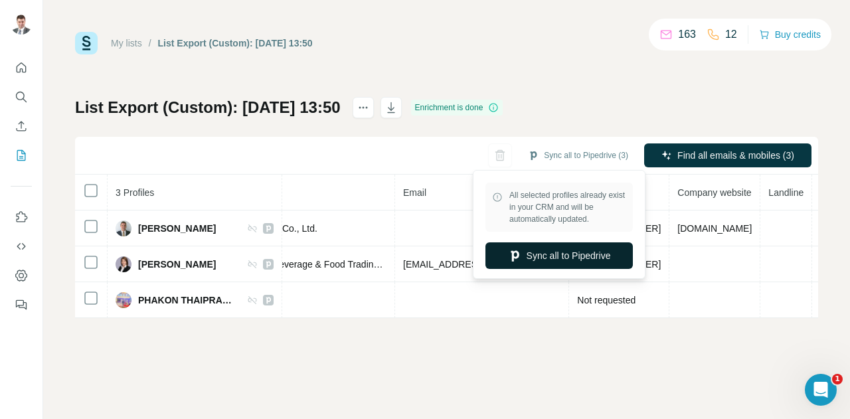
click at [568, 256] on button "Sync all to Pipedrive" at bounding box center [558, 255] width 147 height 27
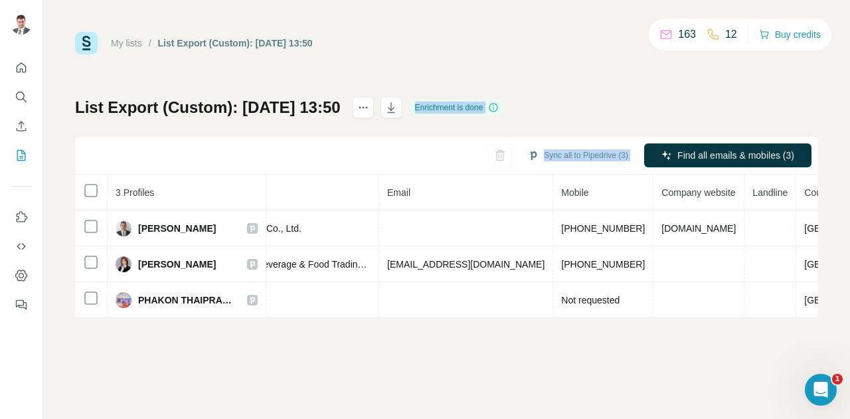
drag, startPoint x: 447, startPoint y: 108, endPoint x: 637, endPoint y: 106, distance: 189.9
click at [637, 106] on div "List Export (Custom): 29/09/2025 13:50 Enrichment is done Sync all to Pipedrive…" at bounding box center [446, 207] width 743 height 221
click at [594, 80] on div "My lists / List Export (Custom): 29/09/2025 13:50 163 12 Buy credits List Expor…" at bounding box center [446, 175] width 743 height 286
drag, startPoint x: 451, startPoint y: 104, endPoint x: 602, endPoint y: 104, distance: 150.0
click at [602, 104] on div "List Export (Custom): 29/09/2025 13:50 Enrichment is done Sync all to Pipedrive…" at bounding box center [446, 207] width 743 height 221
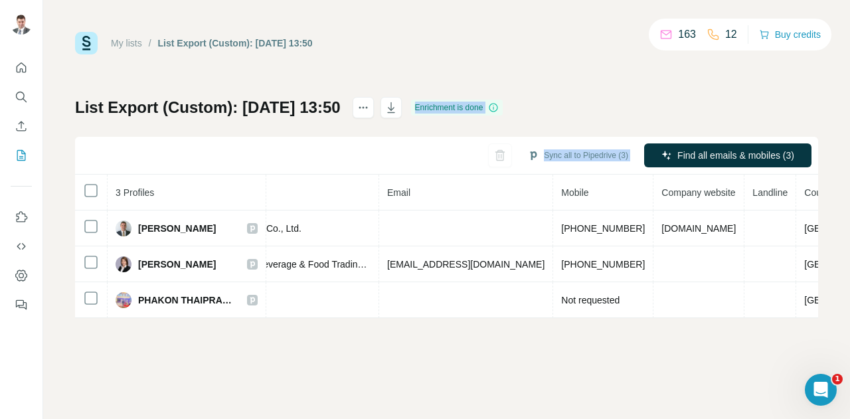
click at [584, 90] on div "My lists / List Export (Custom): 29/09/2025 13:50 163 12 Buy credits List Expor…" at bounding box center [446, 175] width 743 height 286
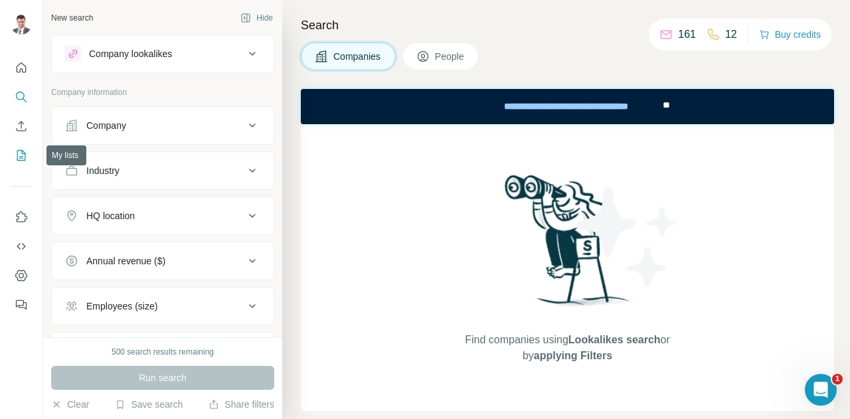
drag, startPoint x: 20, startPoint y: 153, endPoint x: 13, endPoint y: 153, distance: 7.3
click at [13, 153] on button "My lists" at bounding box center [21, 155] width 21 height 24
click at [19, 154] on icon "My lists" at bounding box center [21, 155] width 13 height 13
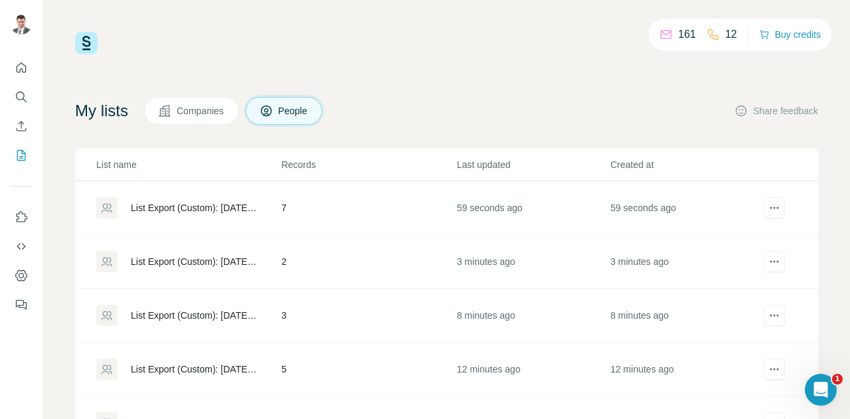
click at [225, 110] on span "Companies" at bounding box center [201, 110] width 48 height 13
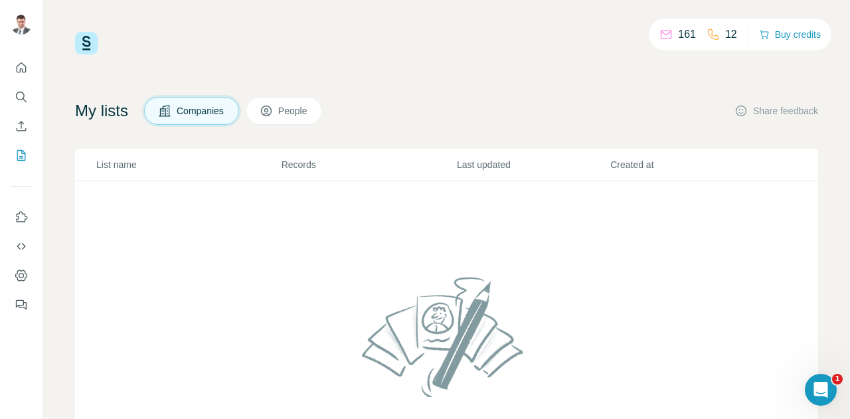
click at [301, 120] on button "People" at bounding box center [284, 111] width 77 height 28
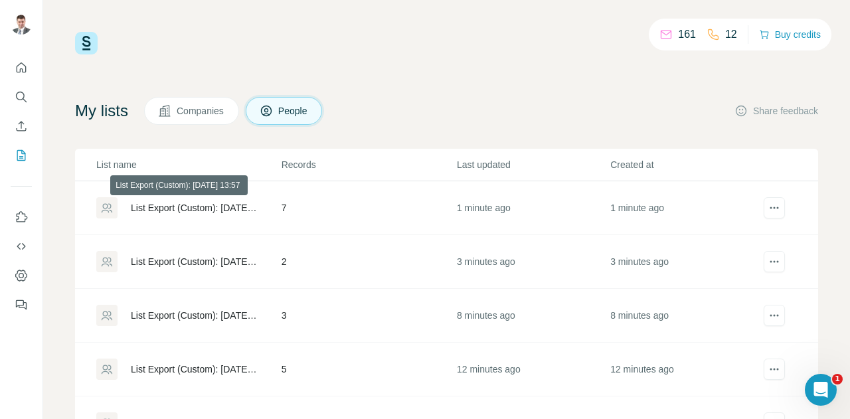
click at [212, 208] on div "List Export (Custom): [DATE] 13:57" at bounding box center [195, 207] width 128 height 13
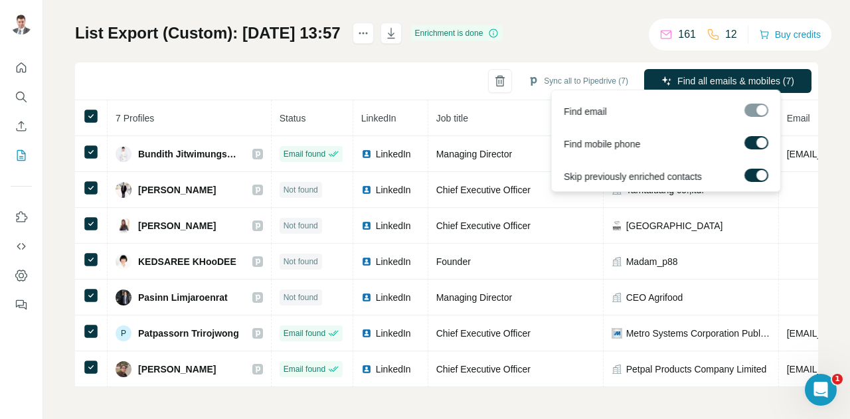
click at [753, 110] on div at bounding box center [756, 110] width 24 height 13
click at [746, 74] on span "Find all emails & mobiles (7)" at bounding box center [735, 80] width 117 height 13
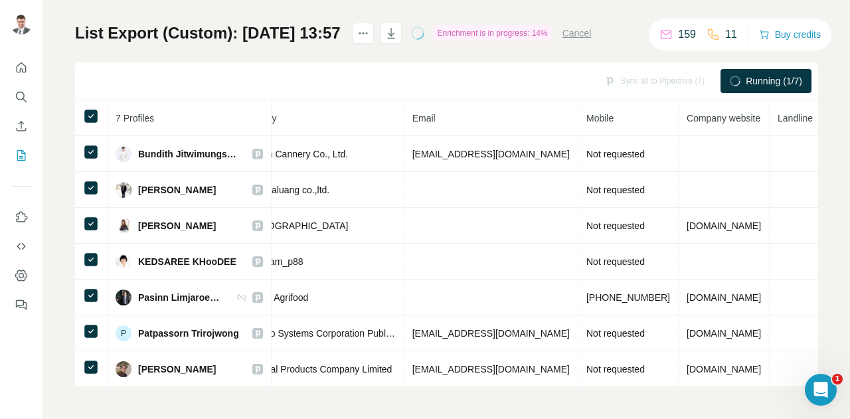
scroll to position [0, 411]
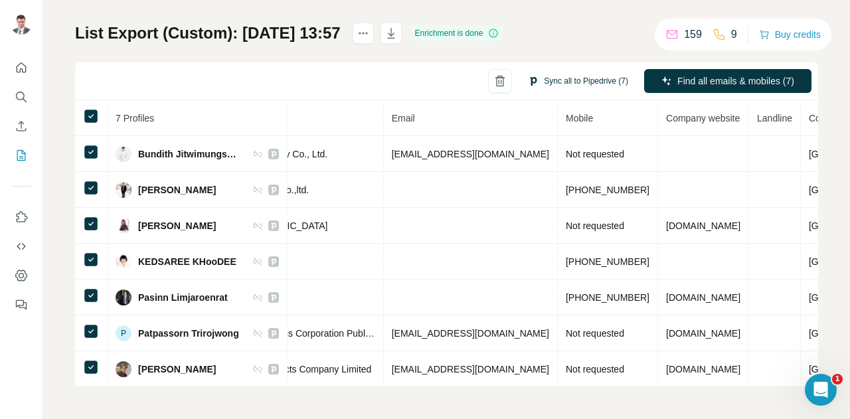
click at [571, 71] on button "Sync all to Pipedrive (7)" at bounding box center [578, 81] width 119 height 20
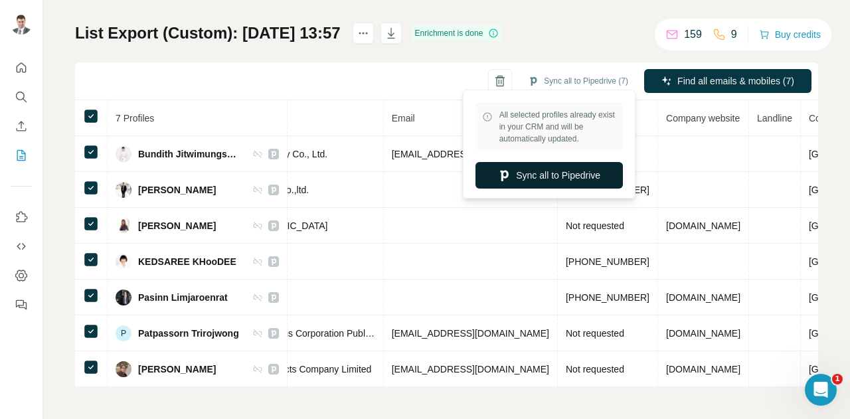
click at [552, 173] on button "Sync all to Pipedrive" at bounding box center [548, 175] width 147 height 27
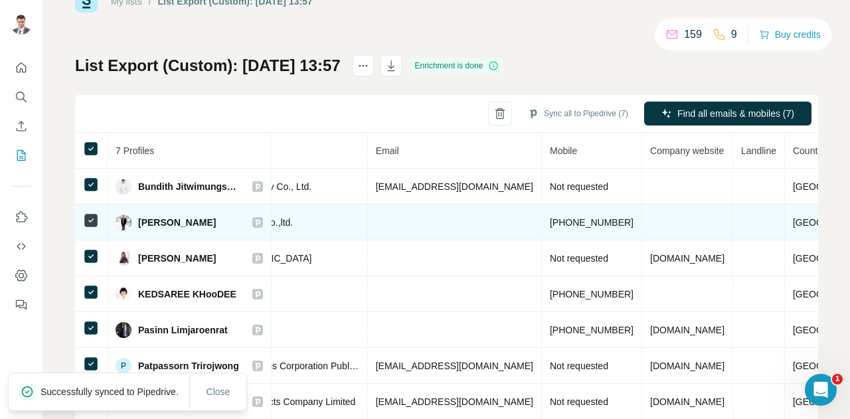
scroll to position [80, 0]
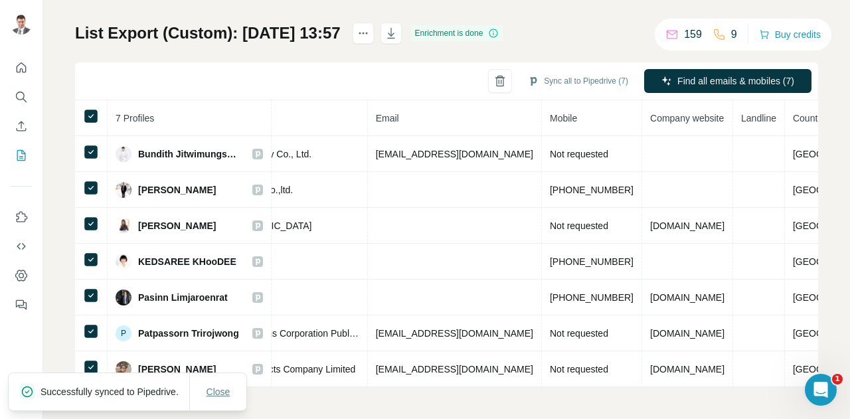
click at [219, 385] on span "Close" at bounding box center [218, 391] width 24 height 13
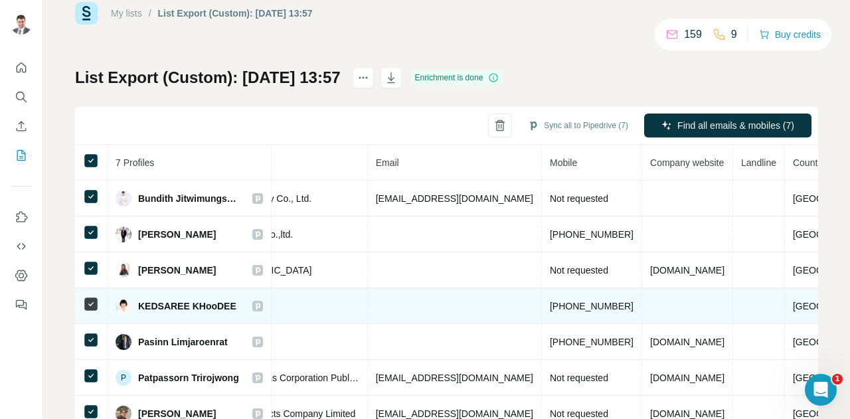
scroll to position [0, 0]
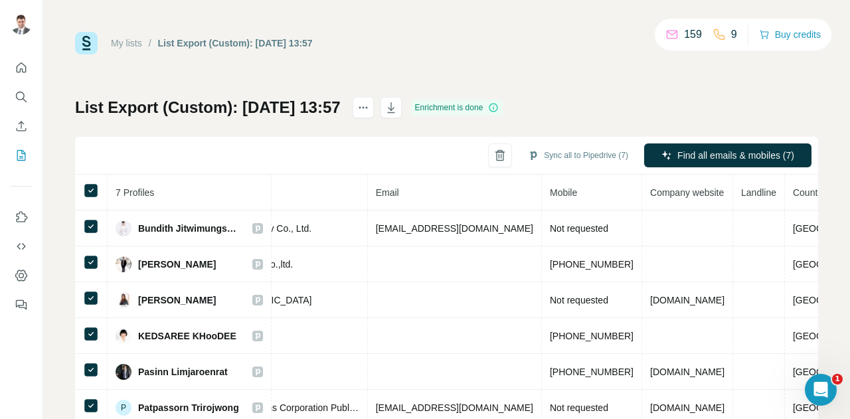
click at [438, 69] on div "My lists / List Export (Custom): 29/09/2025 13:57 159 9 Buy credits List Export…" at bounding box center [446, 247] width 743 height 430
